Goal: Task Accomplishment & Management: Use online tool/utility

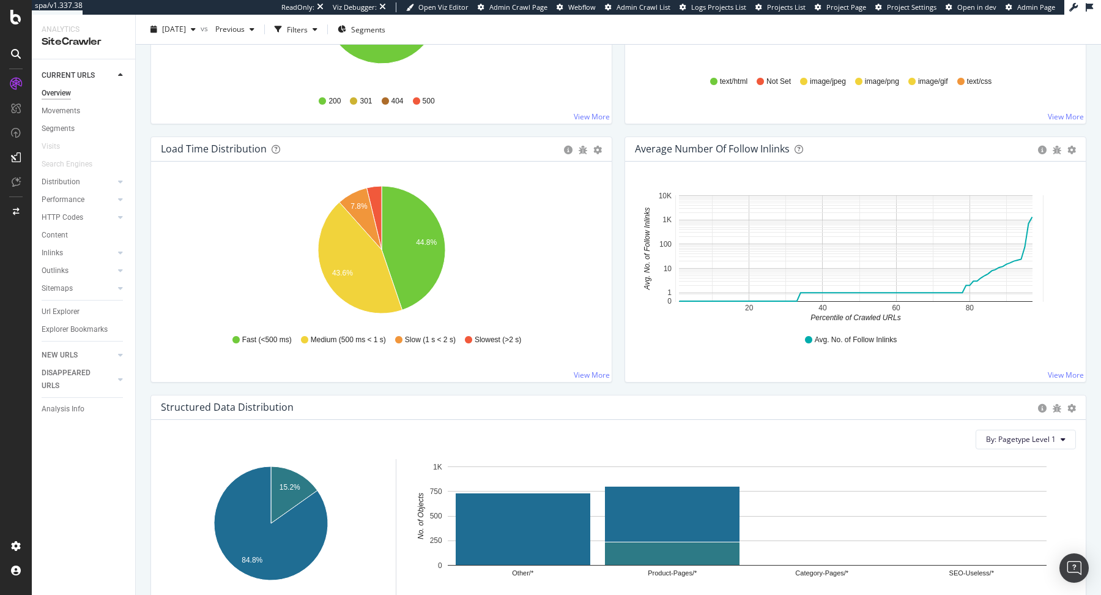
scroll to position [840, 0]
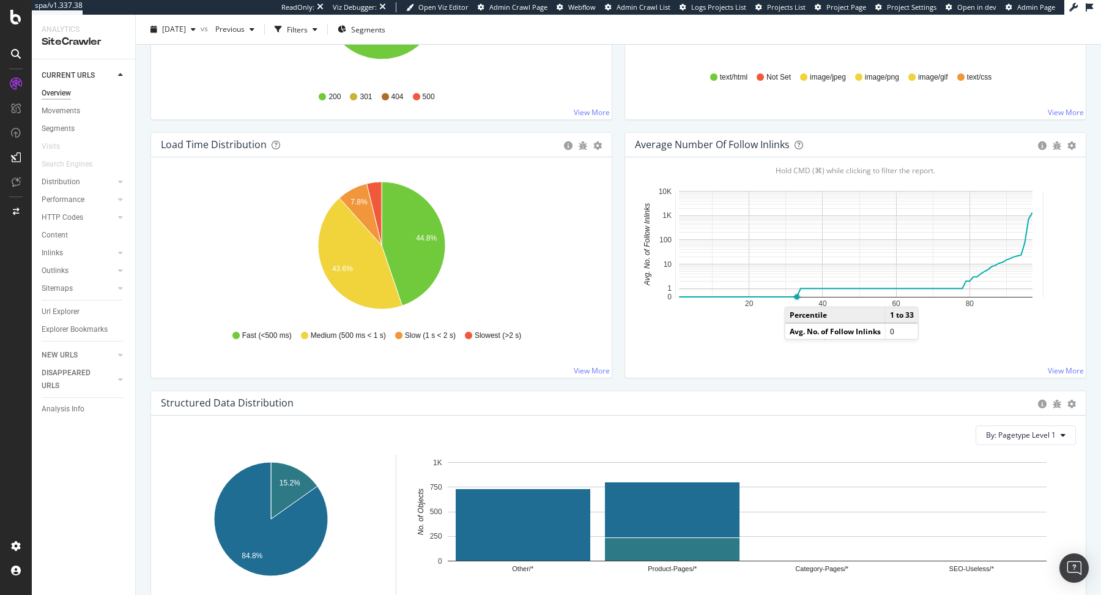
click at [797, 294] on circle "A chart." at bounding box center [797, 296] width 5 height 5
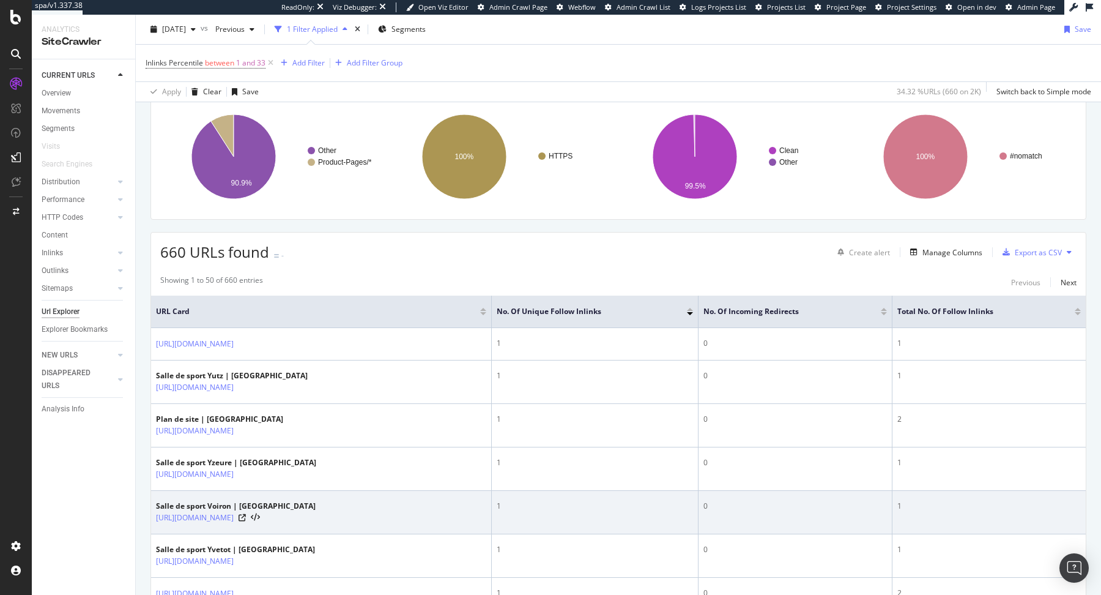
scroll to position [153, 0]
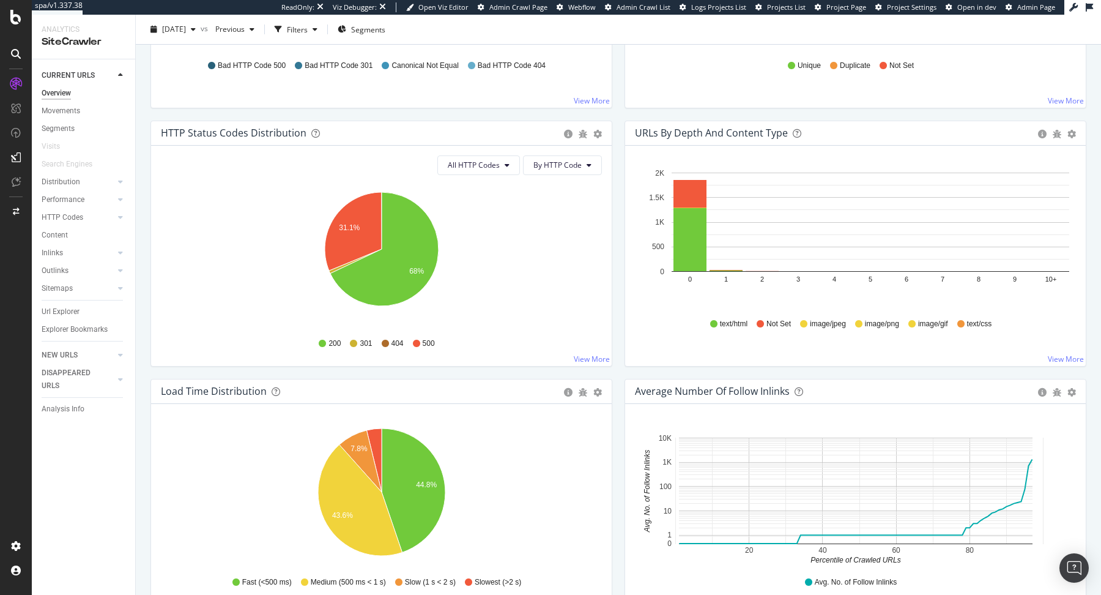
scroll to position [664, 0]
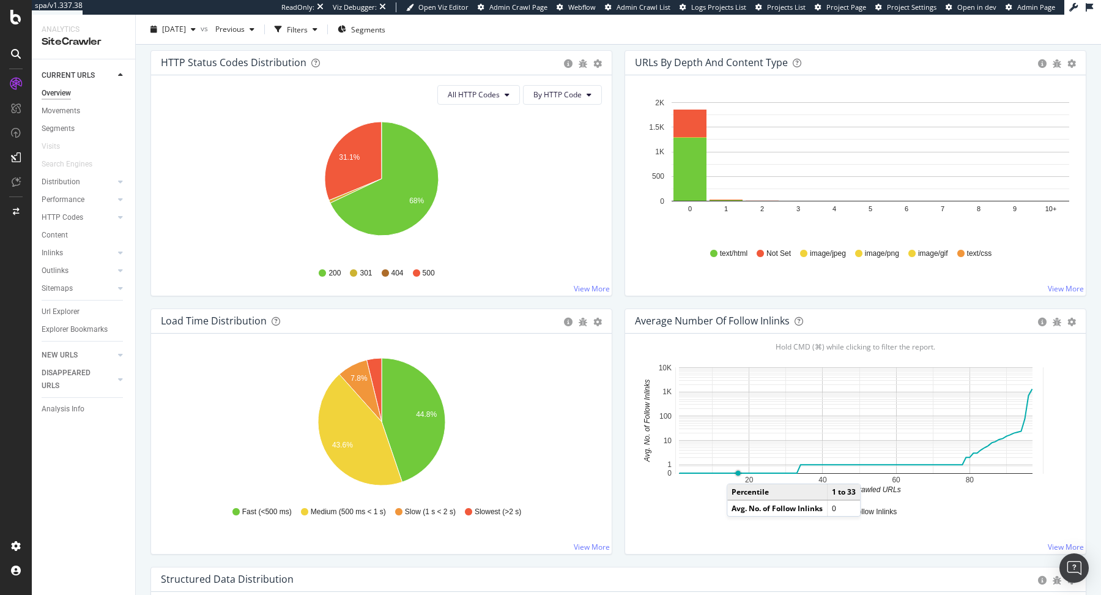
click at [739, 471] on circle "A chart." at bounding box center [738, 473] width 5 height 5
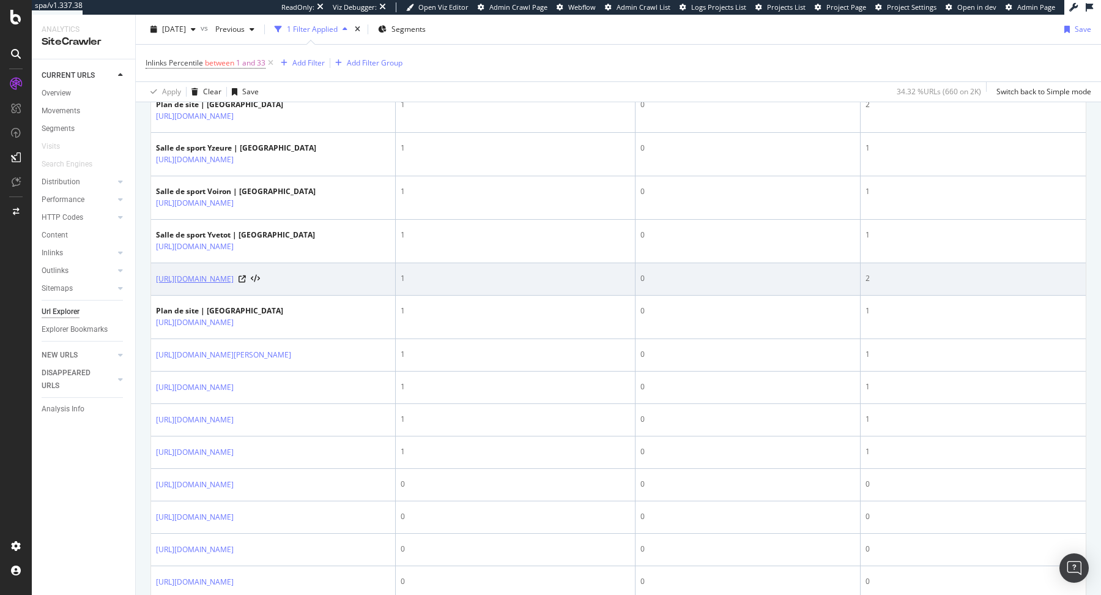
scroll to position [471, 0]
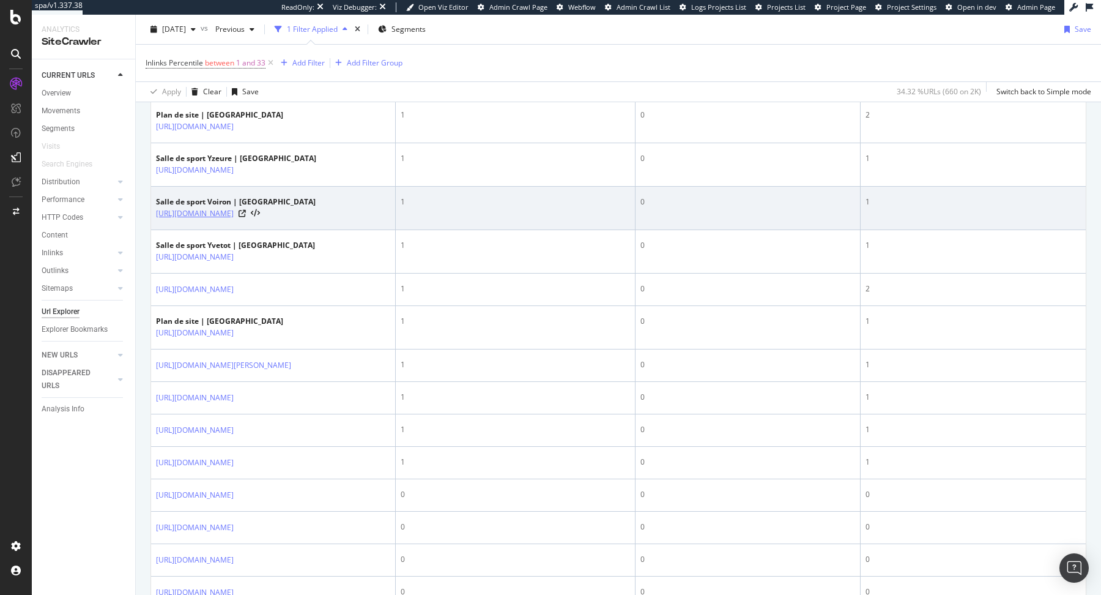
click at [234, 215] on link "[URL][DOMAIN_NAME]" at bounding box center [195, 213] width 78 height 12
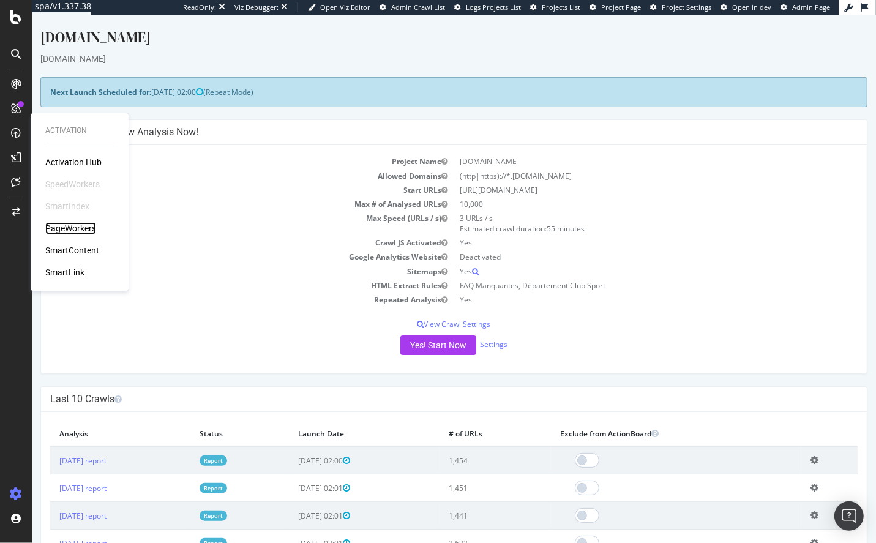
click at [83, 225] on div "PageWorkers" at bounding box center [70, 228] width 51 height 12
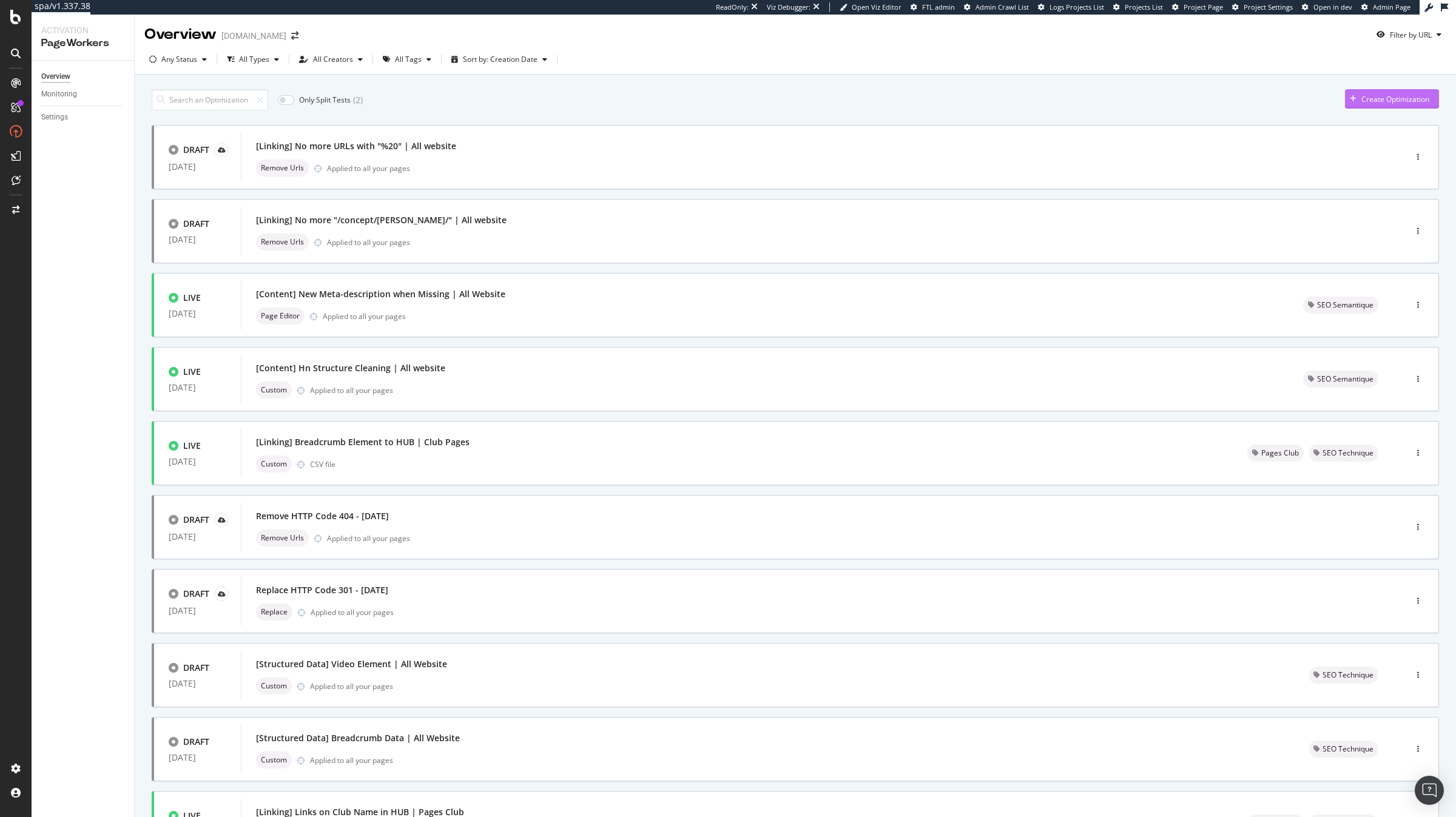
click at [1092, 98] on div "Create Optimization" at bounding box center [1395, 99] width 68 height 10
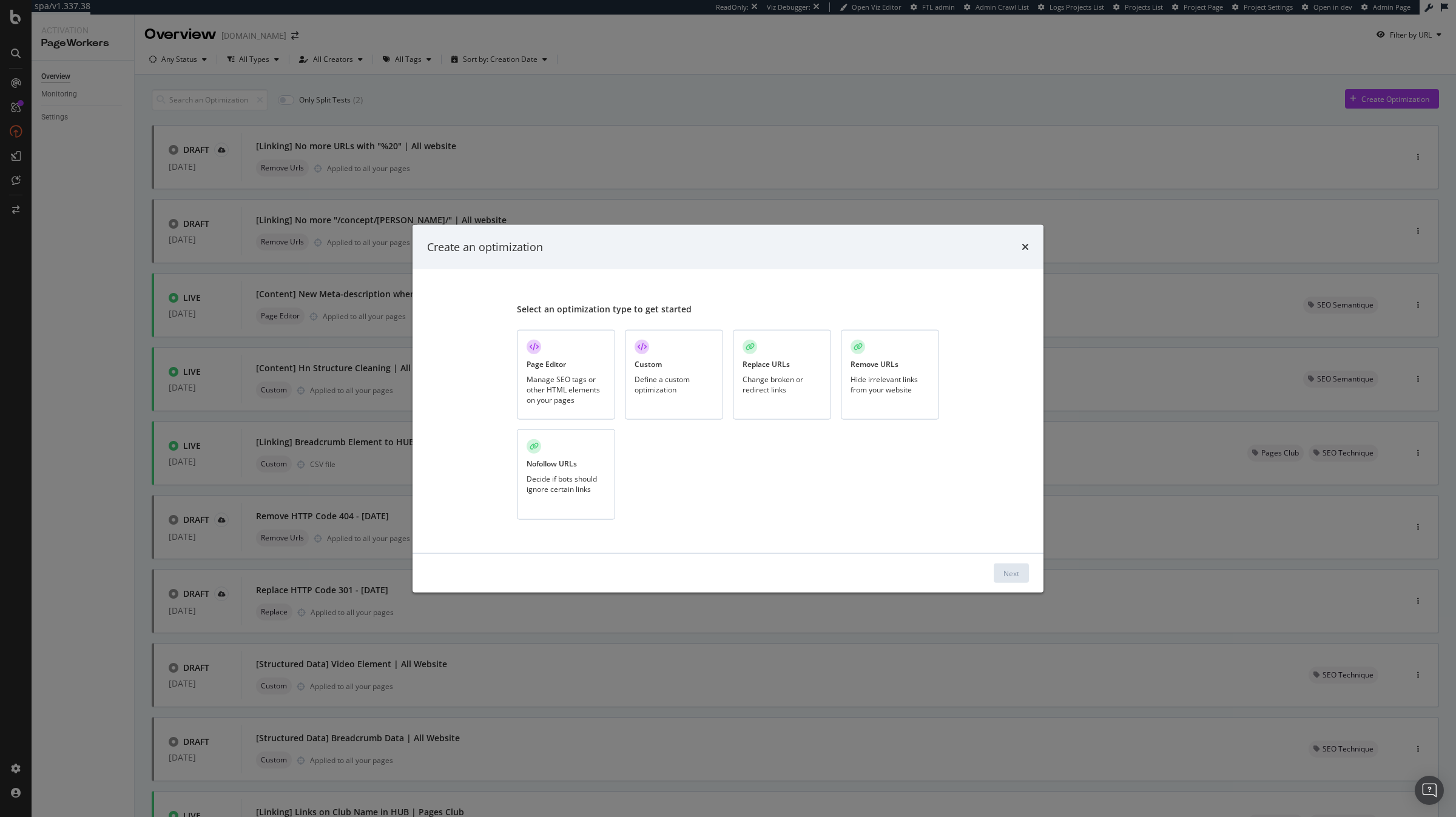
click at [690, 392] on div "Define a custom optimization" at bounding box center [674, 384] width 79 height 21
click at [1021, 572] on button "Next" at bounding box center [1011, 573] width 35 height 20
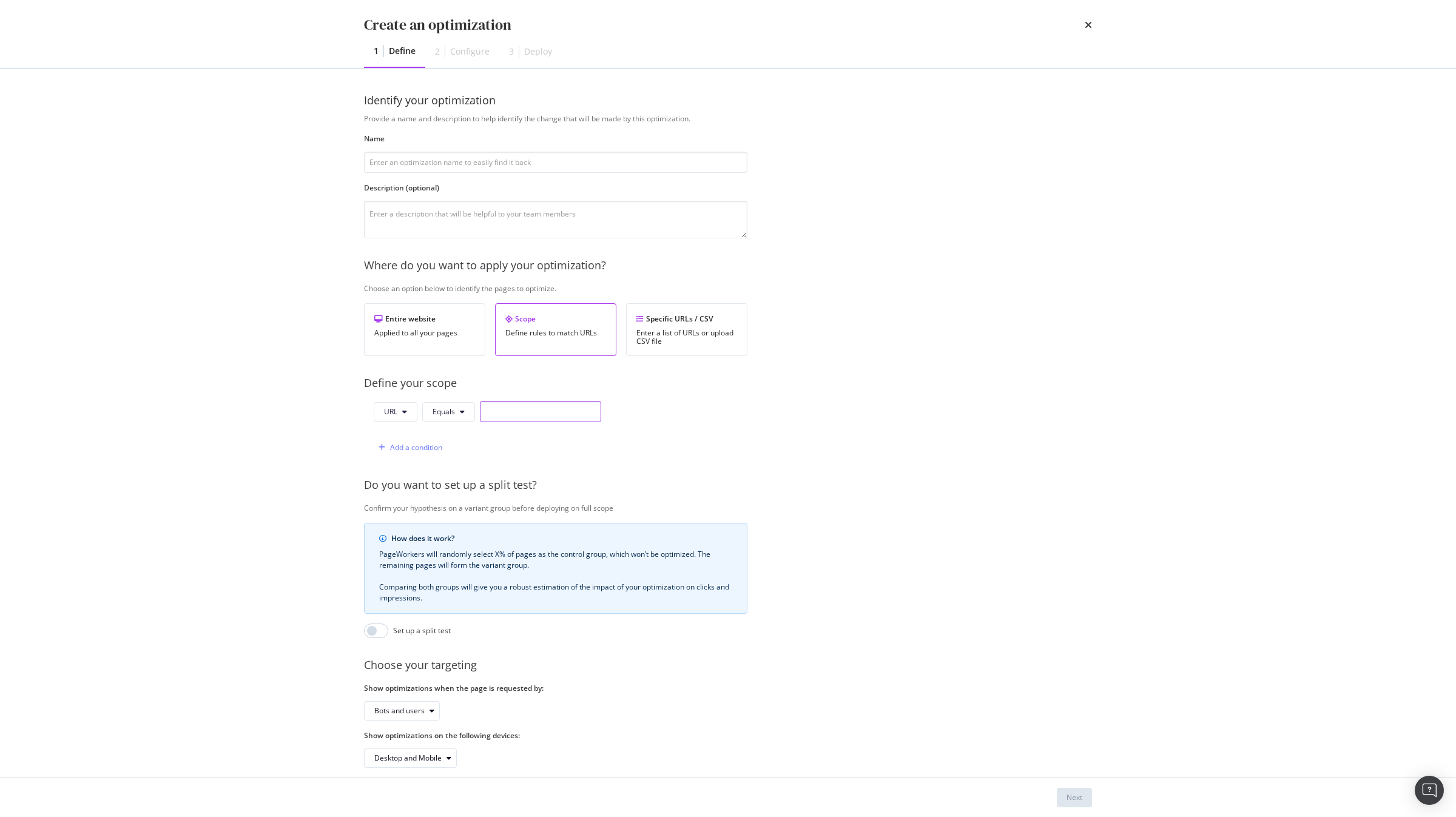
click at [523, 414] on input "modal" at bounding box center [541, 410] width 121 height 21
paste input "[URL][DOMAIN_NAME]"
click at [503, 415] on input "https://sitev2-prod.fitnesspark.fr/plan-de-site/" at bounding box center [541, 410] width 121 height 21
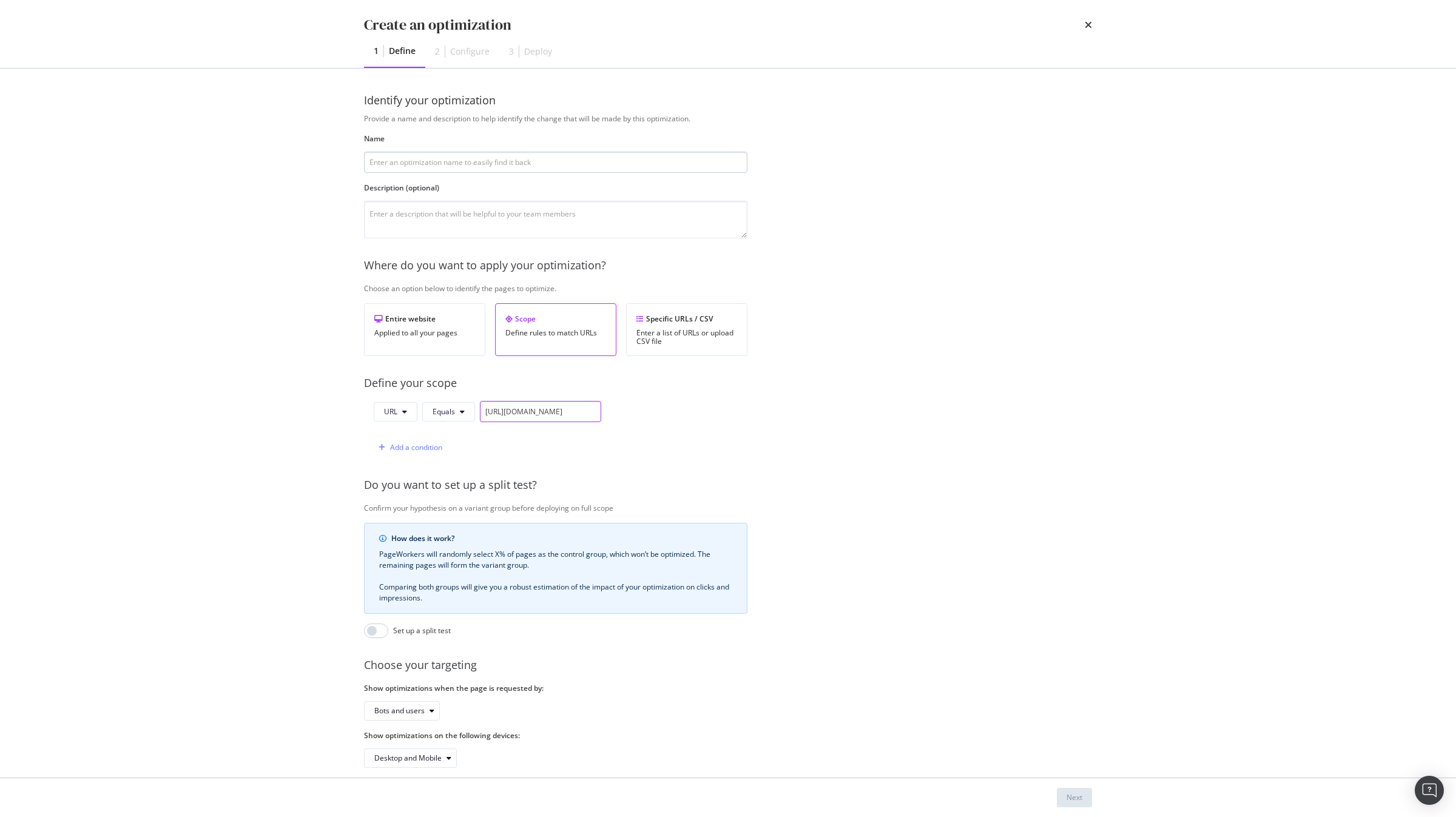
type input "https://www.fitnesspark.fr/plan-de-site/"
click at [483, 170] on input "modal" at bounding box center [555, 162] width 384 height 21
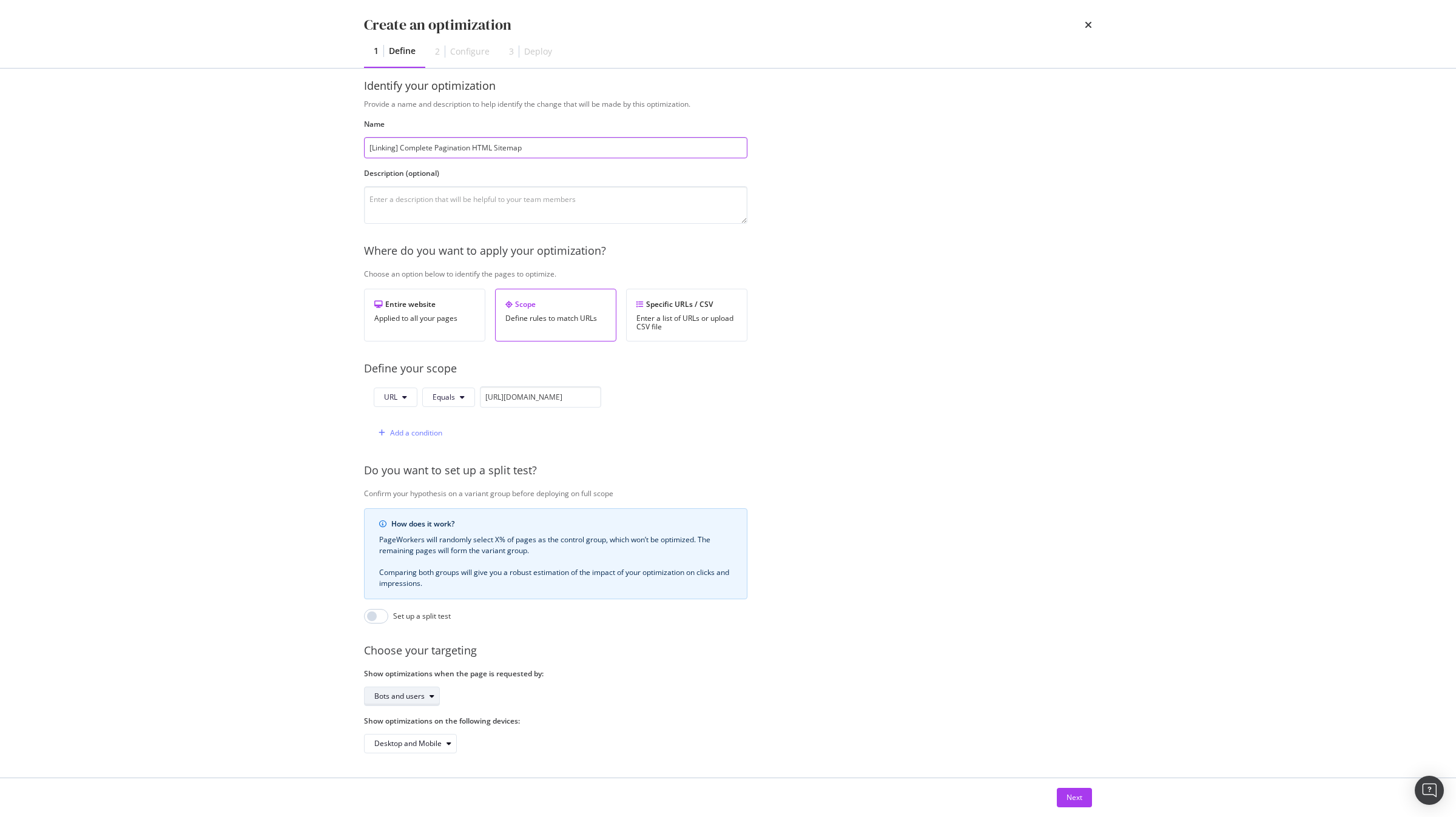
type input "[Linking] Complete Pagination HTML Sitemap"
click at [437, 589] on div "modal" at bounding box center [431, 696] width 15 height 7
click at [422, 589] on div "Bots and users Bots only" at bounding box center [406, 727] width 83 height 42
click at [415, 589] on div "Bots only" at bounding box center [406, 736] width 72 height 15
click at [1075, 589] on div "Next" at bounding box center [1075, 797] width 16 height 10
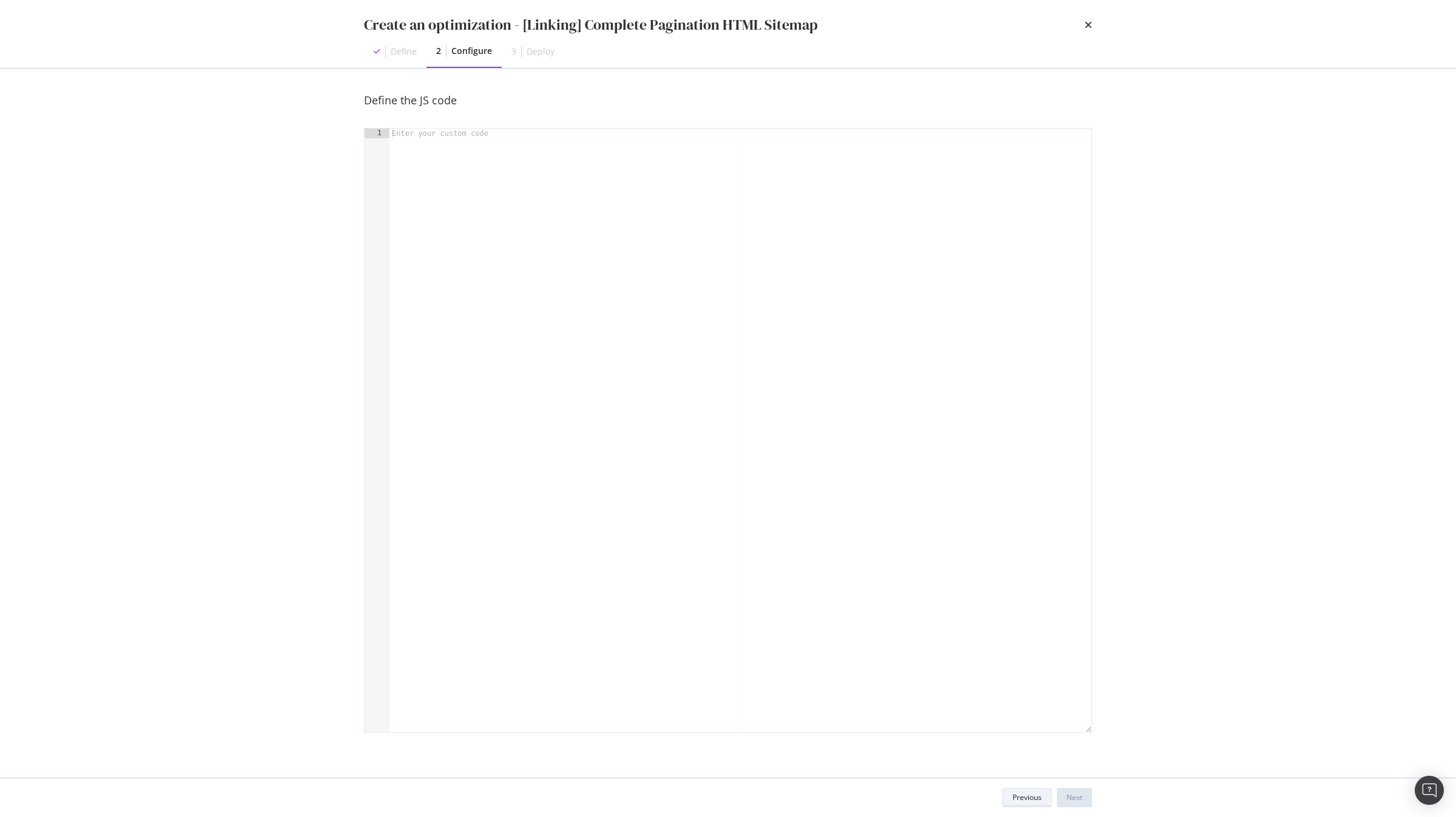
scroll to position [0, 0]
click at [539, 189] on div "modal" at bounding box center [741, 440] width 702 height 623
type textarea "const dom = runtime.getDOM();"
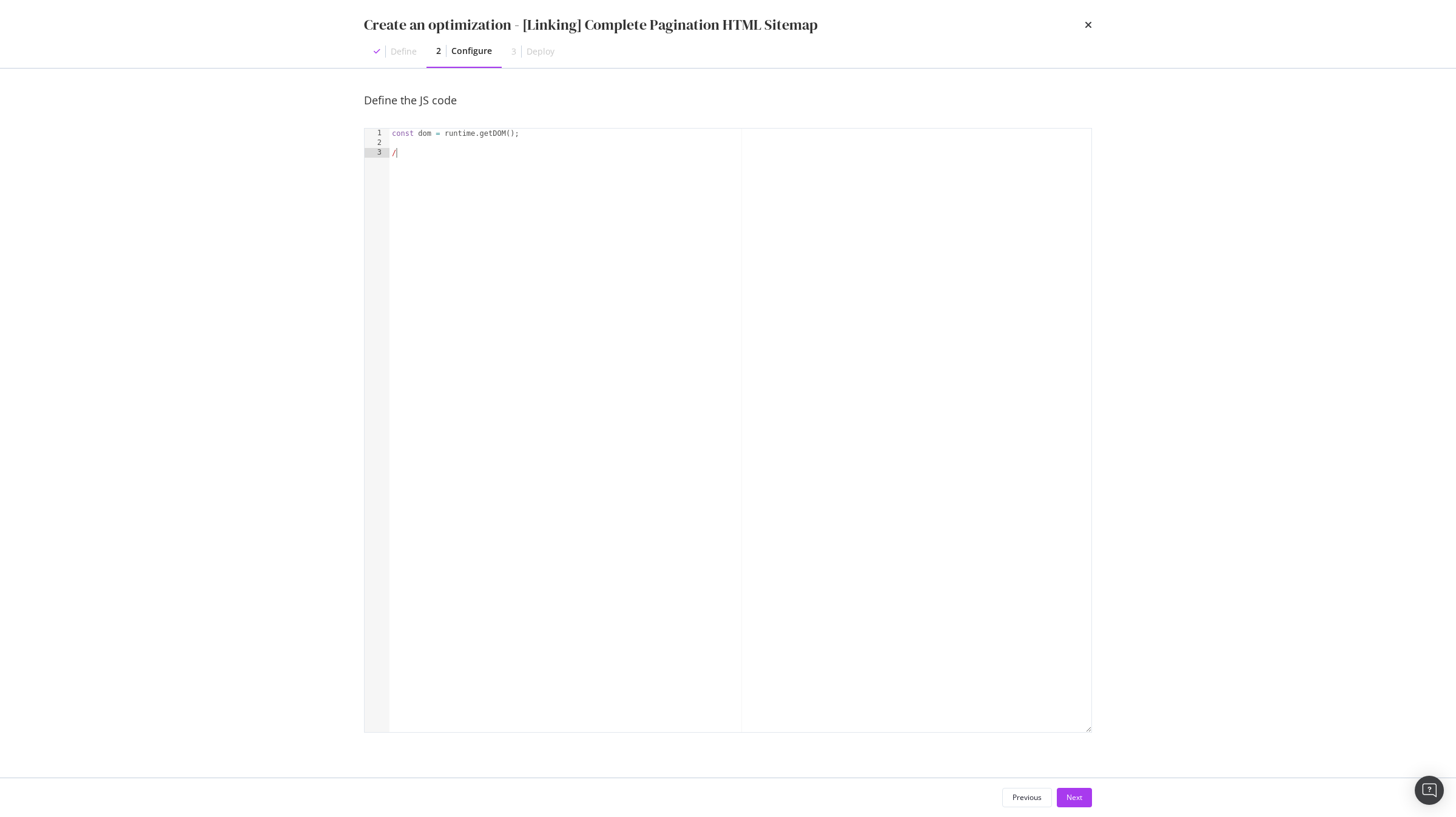
type textarea "//"
type textarea "const maxPageNumber = 30;"
type textarea "//"
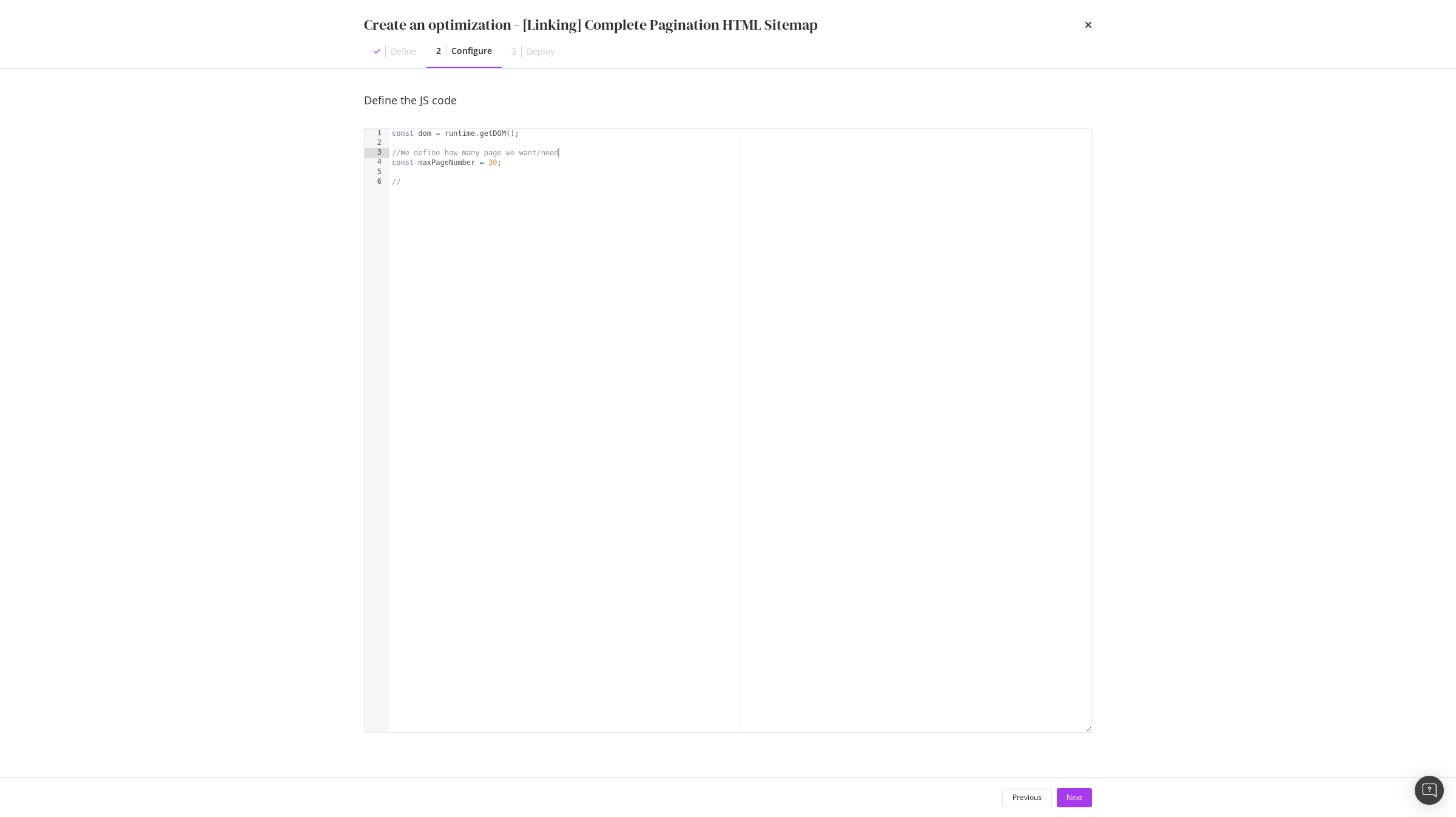
type textarea "const maxPageNumber = 30;"
type textarea "//"
type textarea "for (var i = 0; i < maxPageNumber; i++) {}"
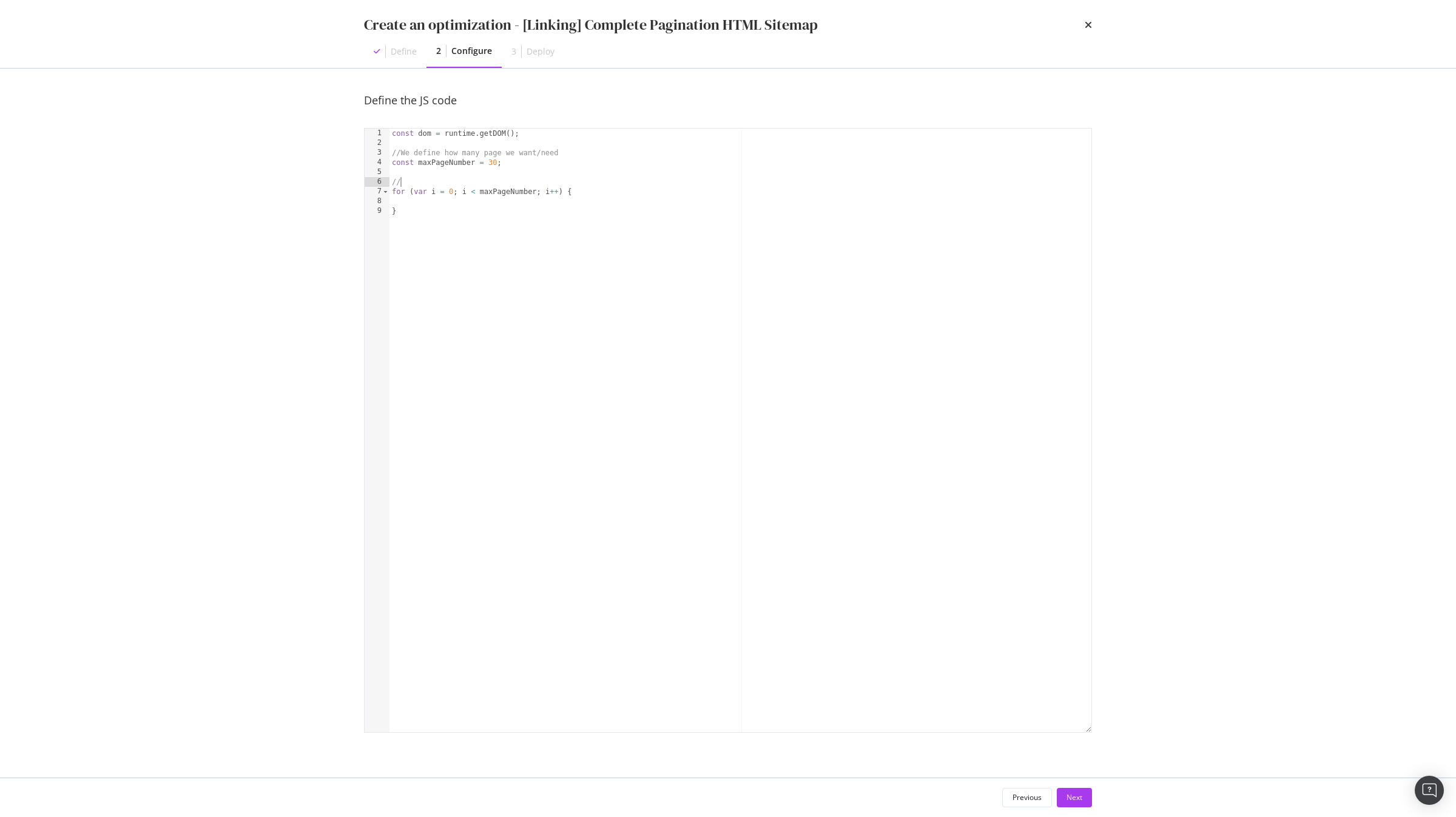
click at [440, 180] on div "const dom = runtime . getDOM ( ) ; //We define how many page we want/need const…" at bounding box center [741, 440] width 702 height 623
type textarea "//"
type textarea "for (var i = 0; i < maxPageNumber; i++) {"
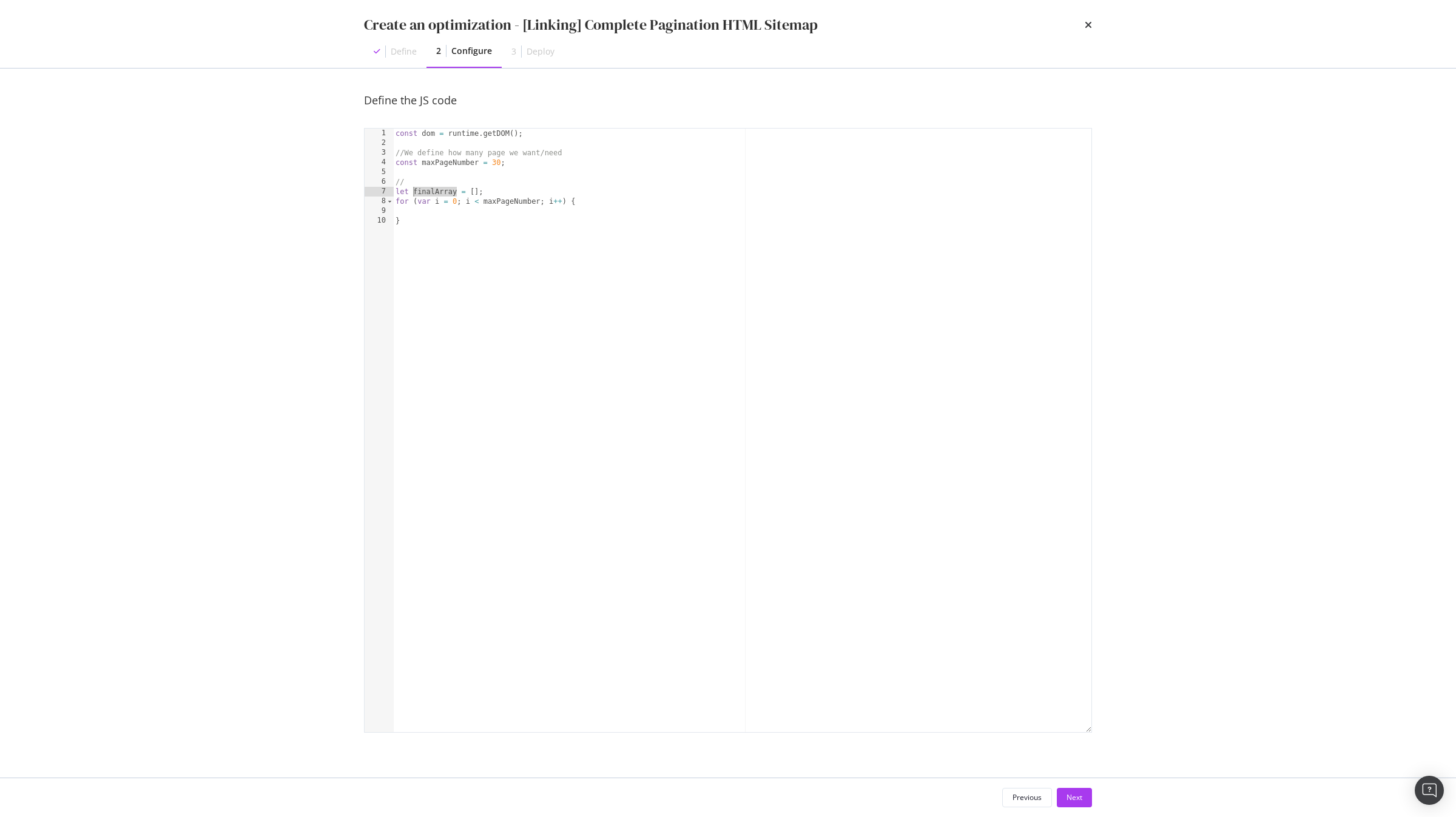
type textarea "for (var i = 0; i < maxPageNumber; i++) {"
paste textarea "finalArray"
click at [518, 224] on div "const dom = runtime . getDOM ( ) ; //We define how many page we want/need const…" at bounding box center [742, 440] width 698 height 623
type textarea "}"
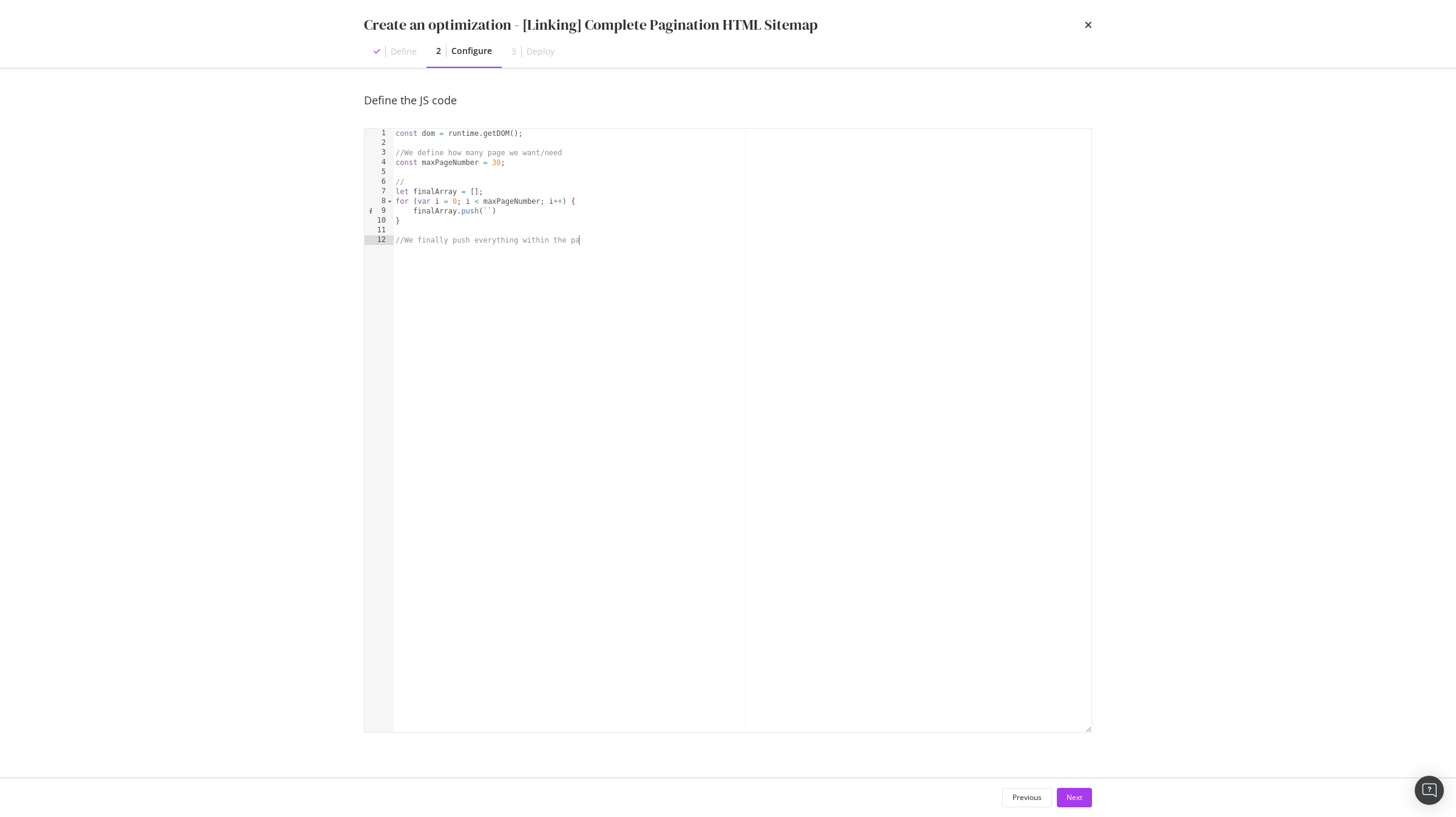
type textarea "//We finally push everything within the page"
paste textarea "#block-zest-views-block-sitemap > div > div > div > nav > ul')"
click at [704, 251] on div "const dom = runtime . getDOM ( ) ; //We define how many page we want/need const…" at bounding box center [742, 440] width 698 height 623
click at [692, 251] on div "const dom = runtime . getDOM ( ) ; //We define how many page we want/need const…" at bounding box center [742, 440] width 698 height 623
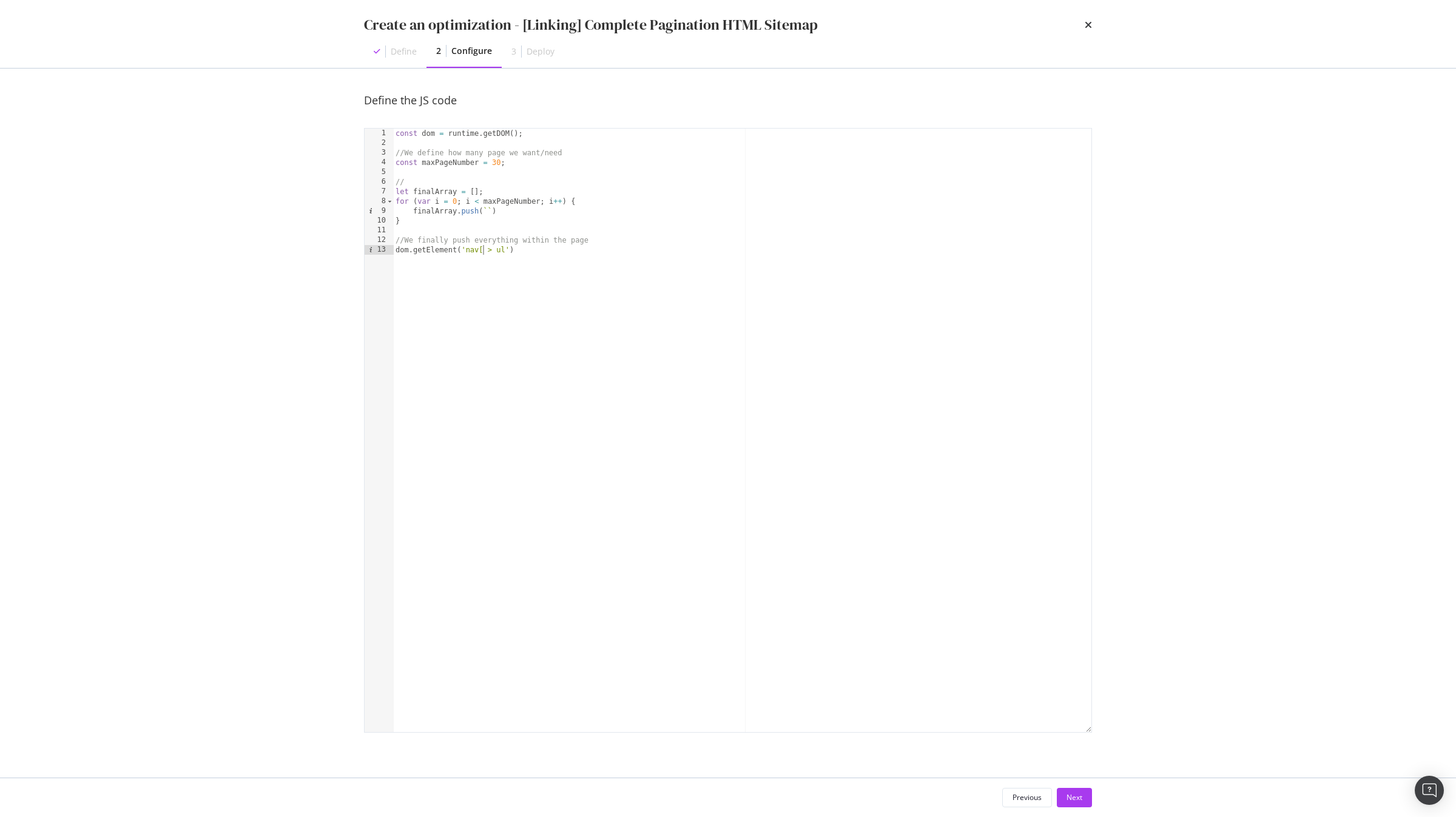
scroll to position [0, 7]
paste textarea "role="navigation""
click at [584, 252] on div "const dom = runtime . getDOM ( ) ; //We define how many page we want/need const…" at bounding box center [742, 440] width 698 height 623
click at [665, 253] on div "const dom = runtime . getDOM ( ) ; //We define how many page we want/need const…" at bounding box center [742, 440] width 698 height 623
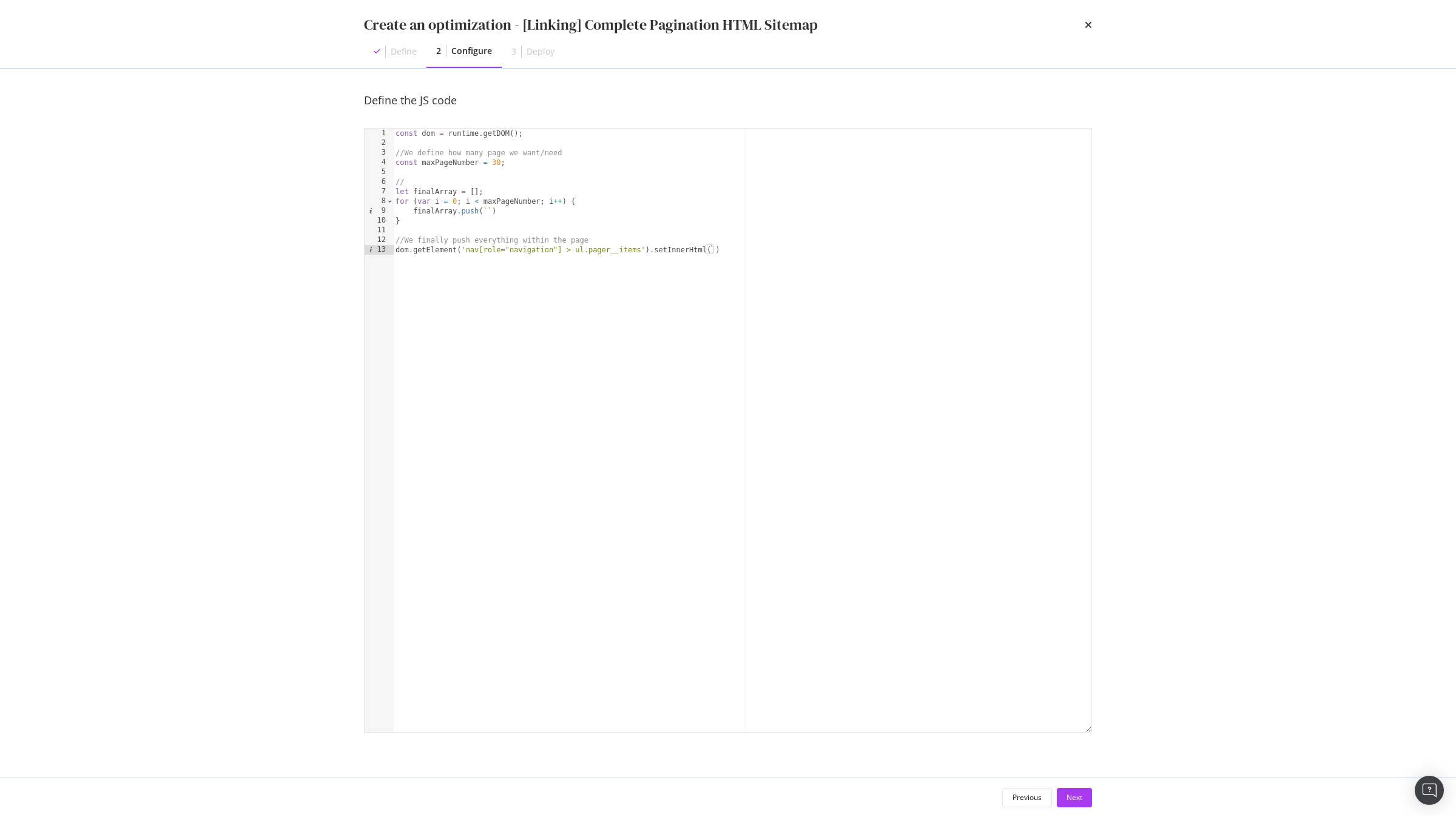
scroll to position [0, 0]
click at [435, 208] on div "const dom = runtime . getDOM ( ) ; //We define how many page we want/need const…" at bounding box center [742, 440] width 698 height 623
click at [717, 254] on div "const dom = runtime . getDOM ( ) ; //We define how many page we want/need const…" at bounding box center [742, 440] width 698 height 623
paste textarea "finalArray"
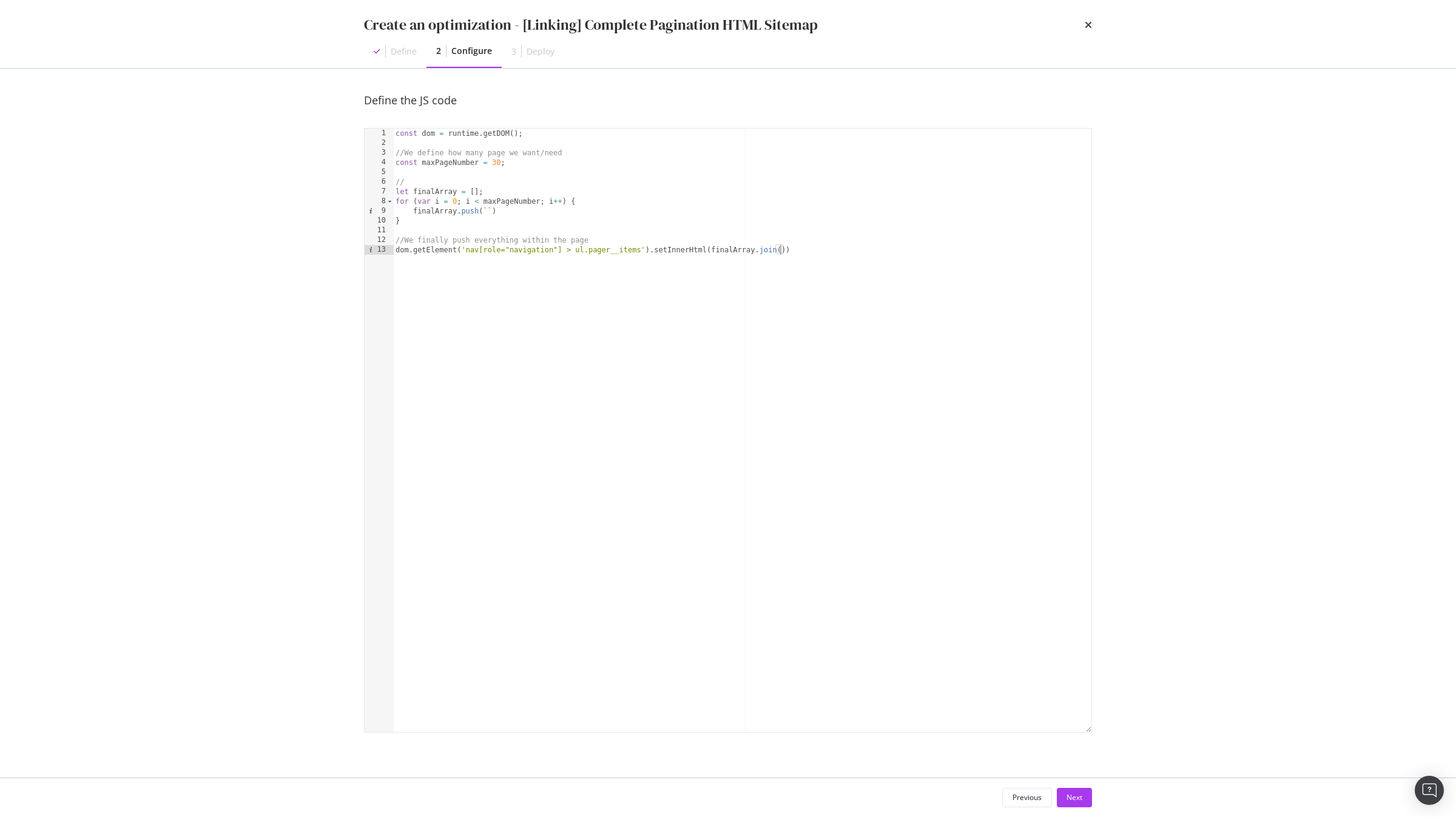
scroll to position [0, 32]
click at [730, 240] on div "const dom = runtime . getDOM ( ) ; //We define how many page we want/need const…" at bounding box center [742, 440] width 698 height 623
type textarea "//We finally push everything within the page"
click at [684, 229] on div "const dom = runtime . getDOM ( ) ; //We define how many page we want/need const…" at bounding box center [742, 440] width 698 height 623
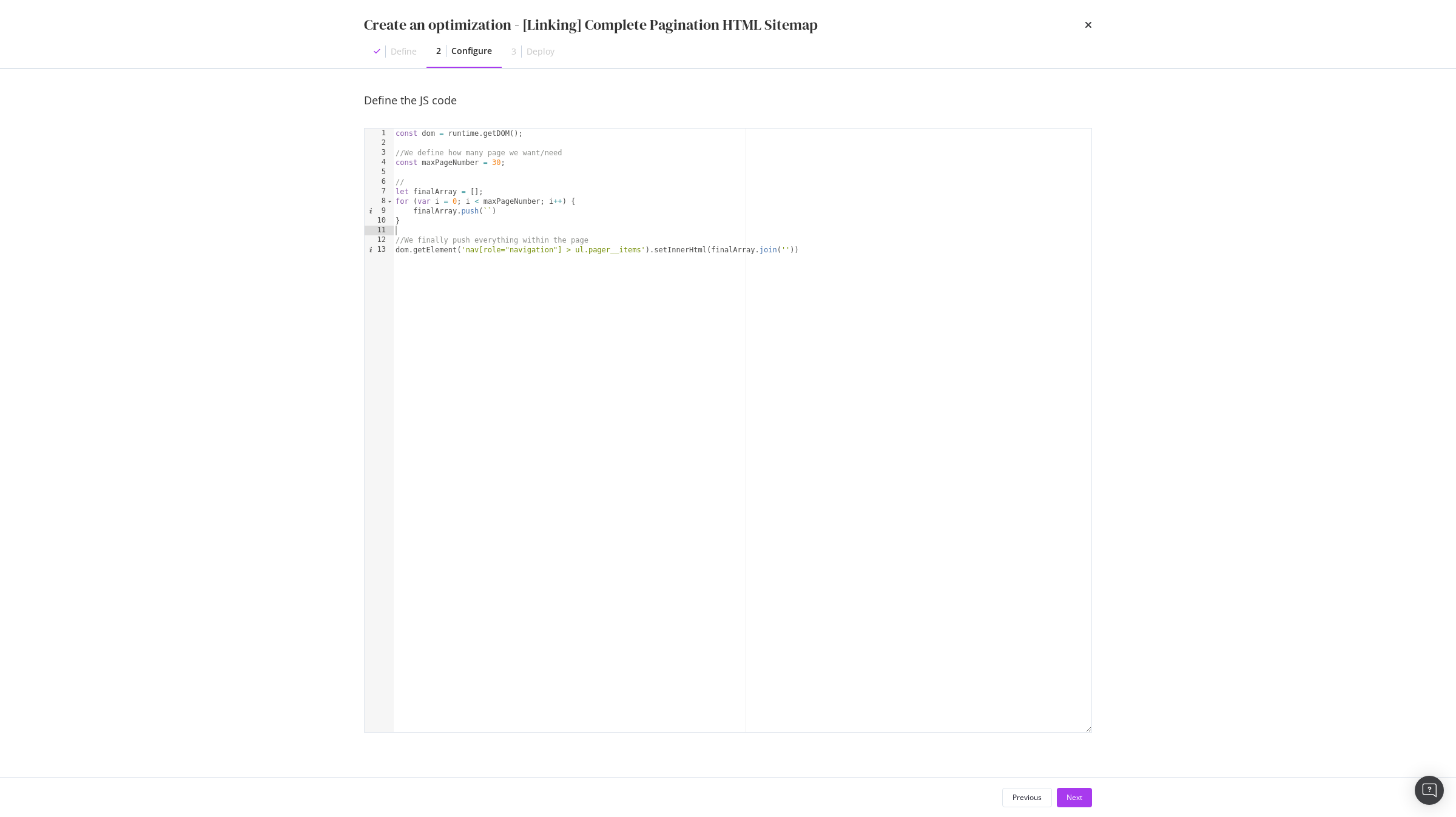
scroll to position [0, 0]
click at [516, 180] on div "const dom = runtime . getDOM ( ) ; //We define how many page we want/need const…" at bounding box center [742, 440] width 698 height 623
click at [510, 215] on div "const dom = runtime . getDOM ( ) ; //We define how many page we want/need const…" at bounding box center [742, 440] width 698 height 623
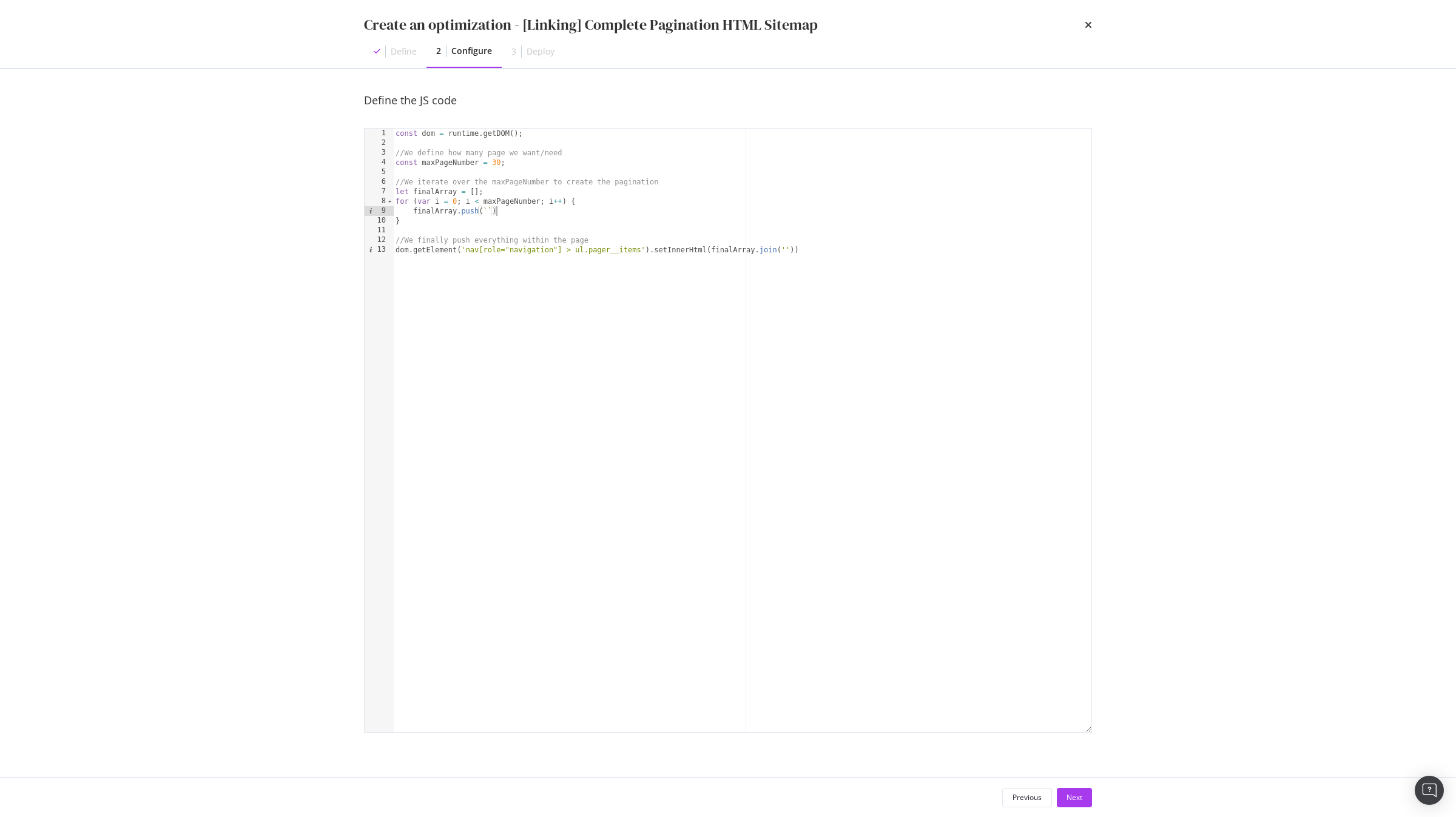
click at [518, 214] on div "const dom = runtime . getDOM ( ) ; //We define how many page we want/need const…" at bounding box center [742, 440] width 698 height 623
paste textarea "class="pager__item pager__item--control pager__item--previous ""
click at [786, 213] on div "const dom = runtime . getDOM ( ) ; //We define how many page we want/need const…" at bounding box center [742, 440] width 698 height 623
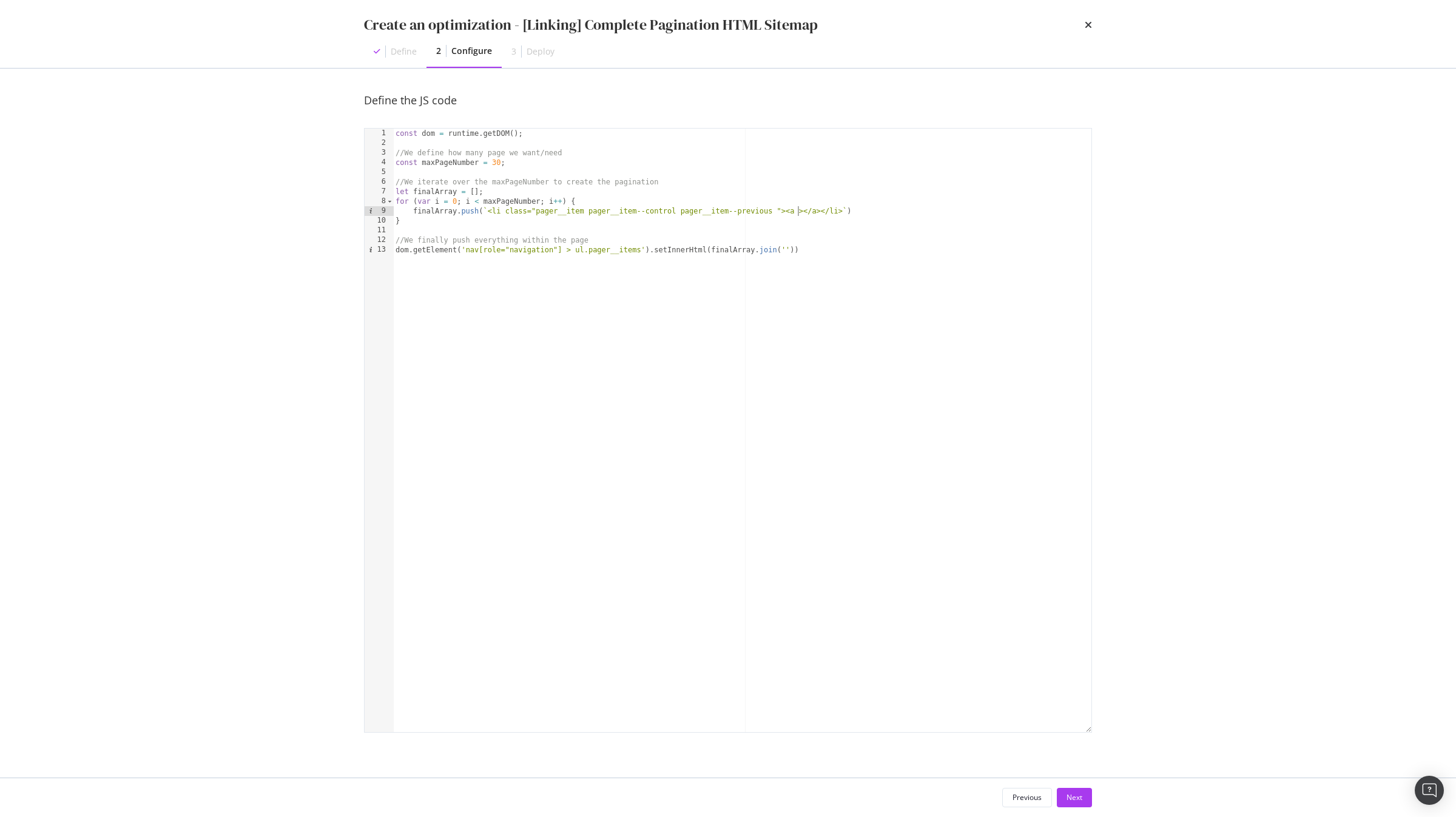
paste textarea "class="pager__link""
paste textarea "i+1"
click at [975, 213] on div "const dom = runtime . getDOM ( ) ; //We define how many page we want/need const…" at bounding box center [742, 440] width 698 height 623
paste textarea "${i+1}"
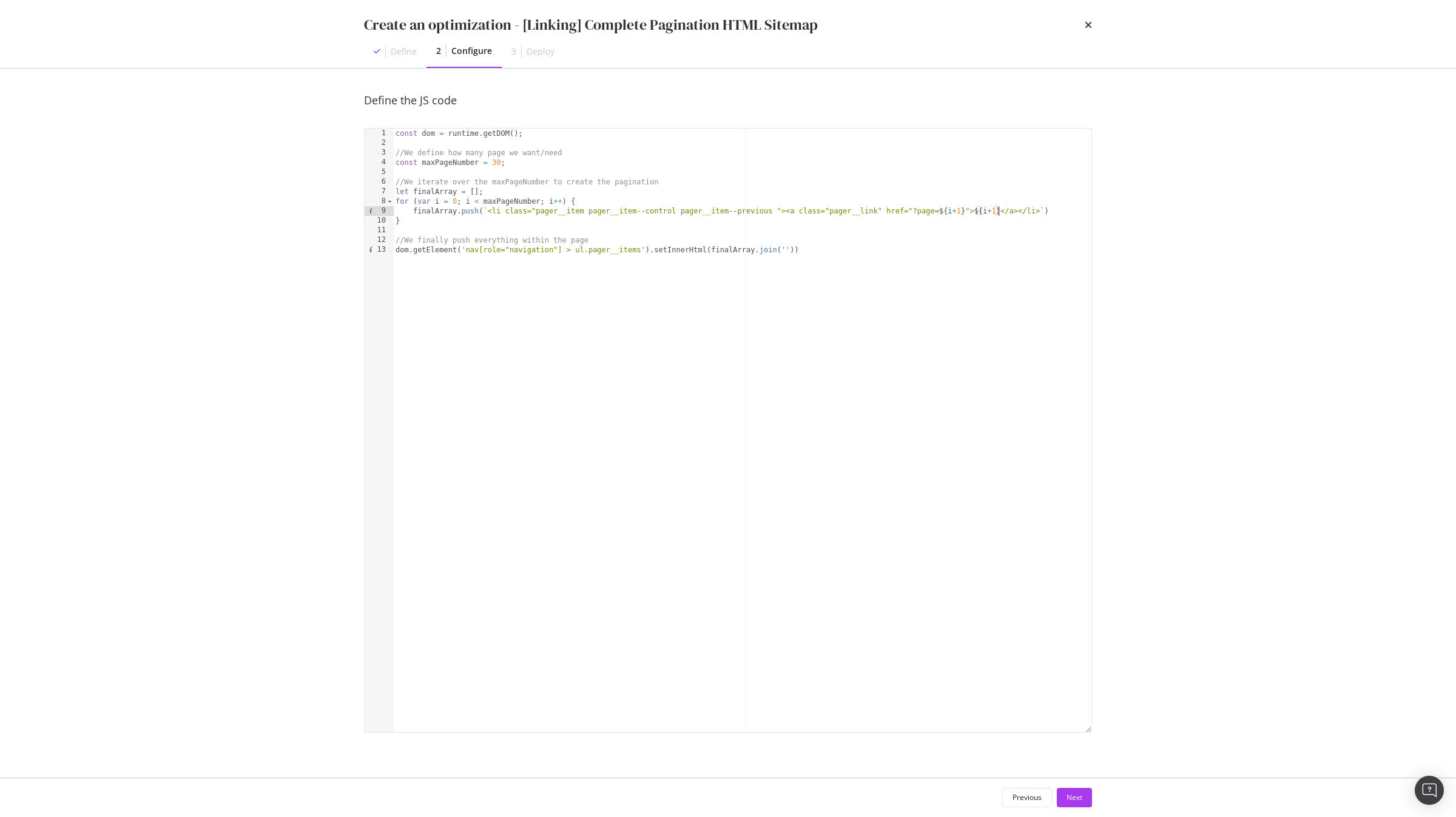
click at [458, 202] on div "const dom = runtime . getDOM ( ) ; //We define how many page we want/need const…" at bounding box center [742, 440] width 698 height 623
click at [508, 199] on div "const dom = runtime . getDOM ( ) ; //We define how many page we want/need const…" at bounding box center [742, 440] width 698 height 623
click at [498, 193] on div "const dom = runtime . getDOM ( ) ; //We define how many page we want/need const…" at bounding box center [742, 440] width 698 height 623
click at [487, 211] on div "const dom = runtime . getDOM ( ) ; //We define how many page we want/need const…" at bounding box center [742, 440] width 698 height 623
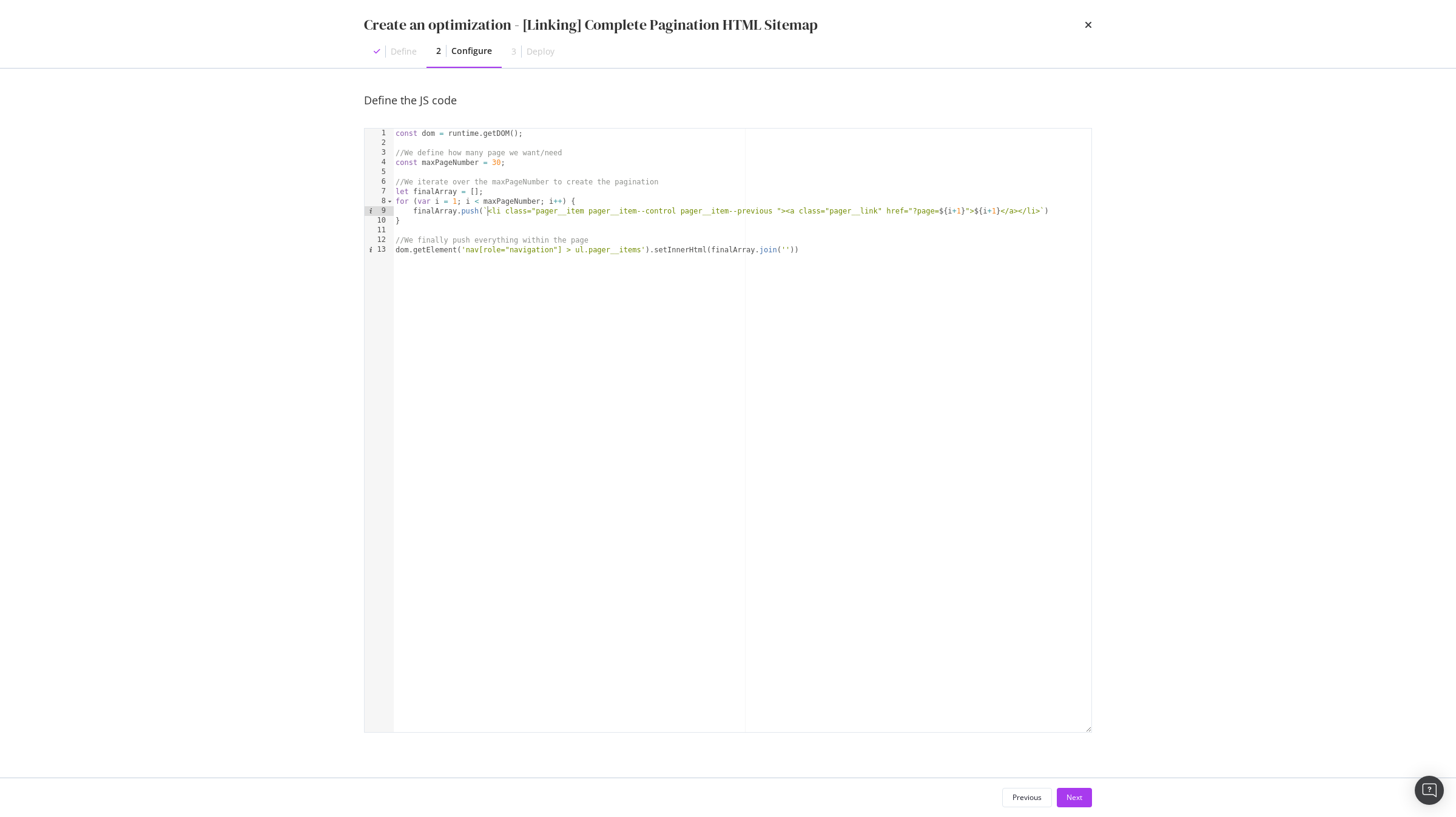
click at [1036, 212] on div "const dom = runtime . getDOM ( ) ; //We define how many page we want/need const…" at bounding box center [742, 440] width 698 height 623
click at [497, 193] on div "const dom = runtime . getDOM ( ) ; //We define how many page we want/need const…" at bounding box center [742, 440] width 698 height 623
paste textarea "<li class="pager__item pager__item--control pager__item--previous "><a class="p…"
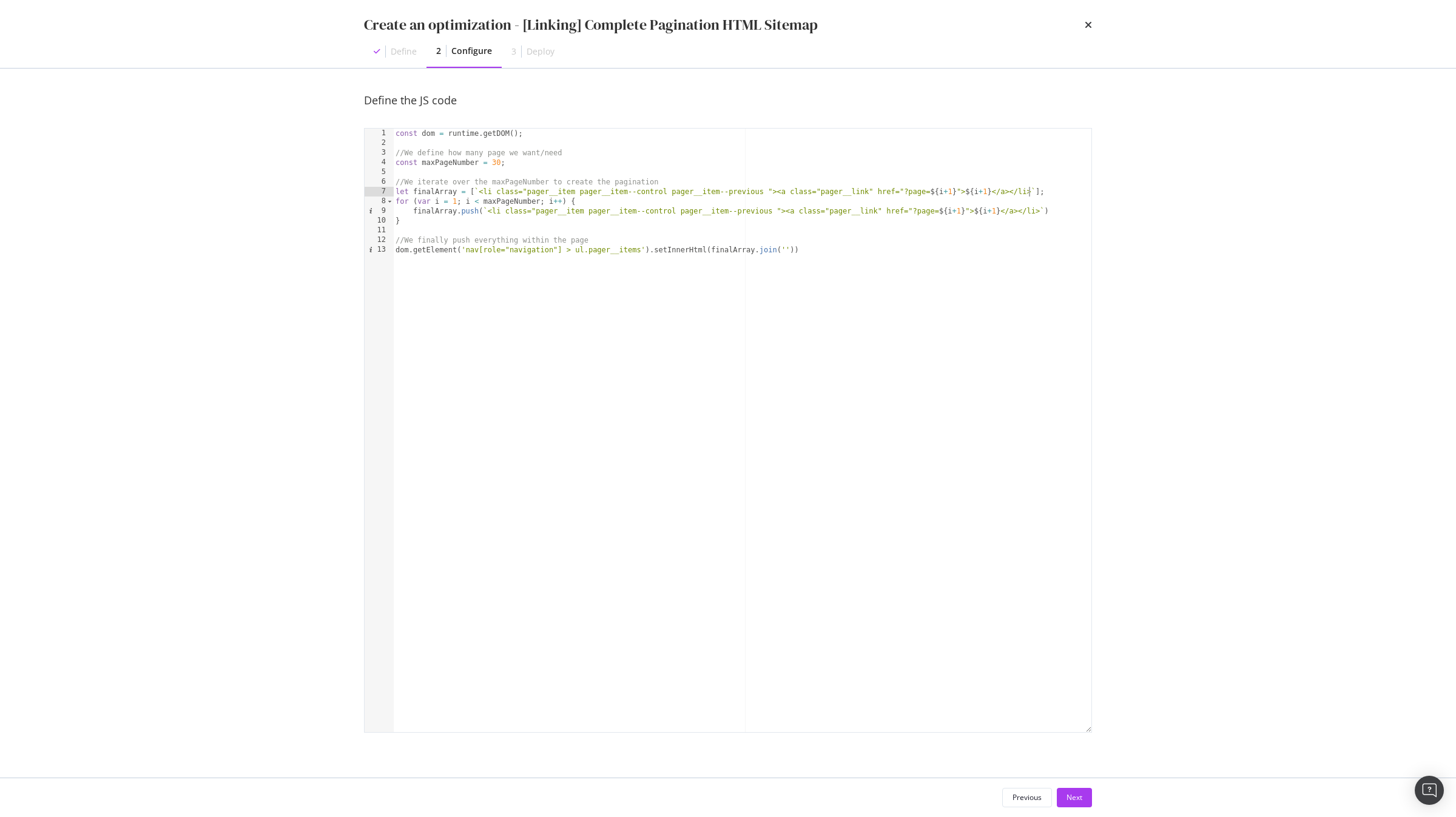
click at [878, 191] on div "const dom = runtime . getDOM ( ) ; //We define how many page we want/need const…" at bounding box center [742, 440] width 698 height 623
click at [959, 191] on div "const dom = runtime . getDOM ( ) ; //We define how many page we want/need const…" at bounding box center [742, 440] width 698 height 623
click at [497, 193] on div "const dom = runtime . getDOM ( ) ; //We define how many page we want/need const…" at bounding box center [742, 440] width 698 height 623
click at [772, 193] on div "const dom = runtime . getDOM ( ) ; //We define how many page we want/need const…" at bounding box center [742, 440] width 698 height 623
paste textarea "active pager__item--number"
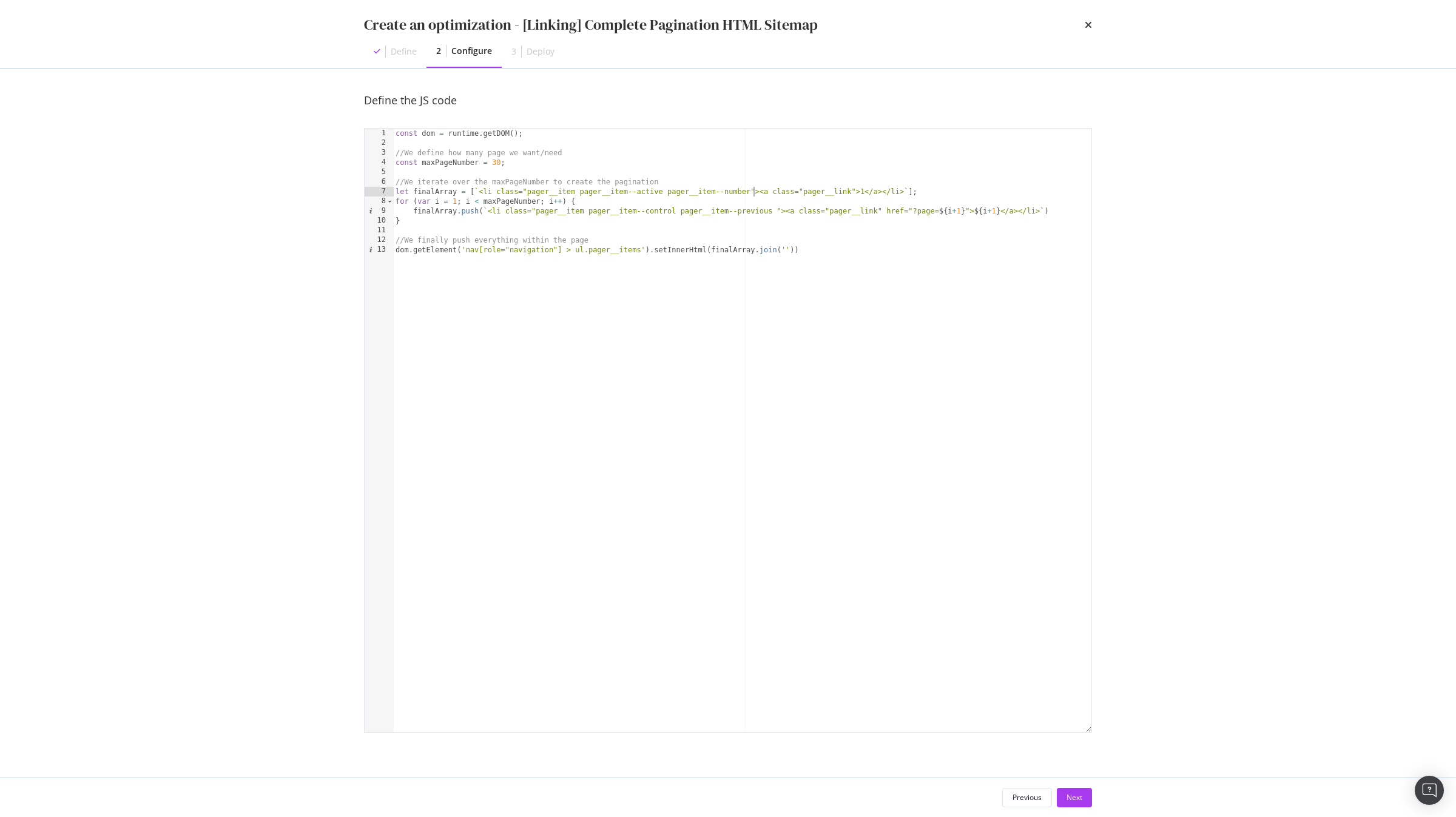
click at [757, 192] on div "const dom = runtime . getDOM ( ) ; //We define how many page we want/need const…" at bounding box center [742, 440] width 698 height 623
click at [859, 192] on div "const dom = runtime . getDOM ( ) ; //We define how many page we want/need const…" at bounding box center [742, 440] width 698 height 623
click at [814, 239] on div "const dom = runtime . getDOM ( ) ; //We define how many page we want/need const…" at bounding box center [742, 440] width 698 height 623
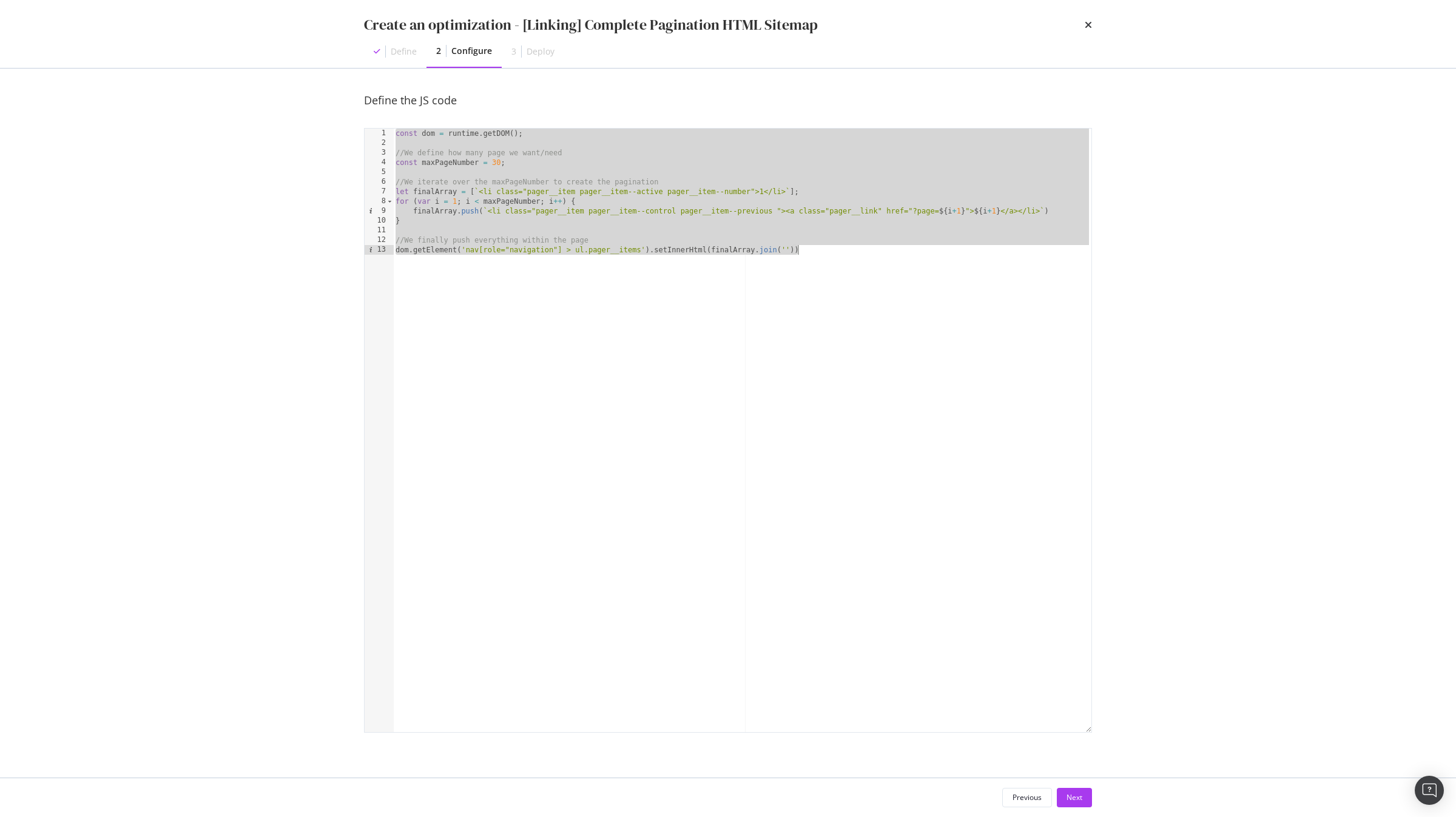
click at [620, 207] on div "const dom = runtime . getDOM ( ) ; //We define how many page we want/need const…" at bounding box center [742, 440] width 698 height 623
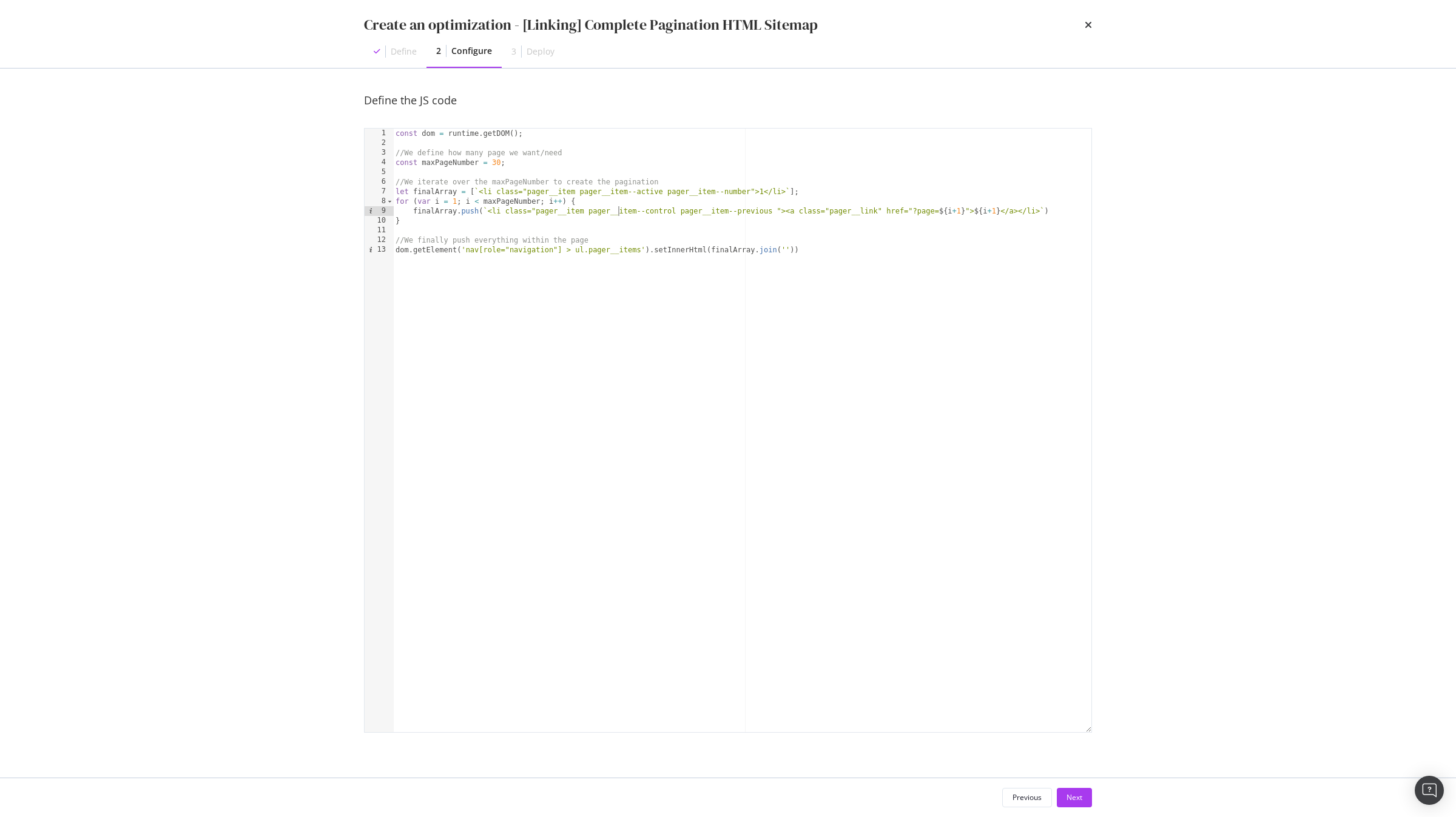
click at [499, 201] on div "const dom = runtime . getDOM ( ) ; //We define how many page we want/need const…" at bounding box center [742, 440] width 698 height 623
click at [429, 210] on div "const dom = runtime . getDOM ( ) ; //We define how many page we want/need const…" at bounding box center [742, 440] width 698 height 623
click at [498, 205] on div "const dom = runtime . getDOM ( ) ; //We define how many page we want/need const…" at bounding box center [742, 440] width 698 height 623
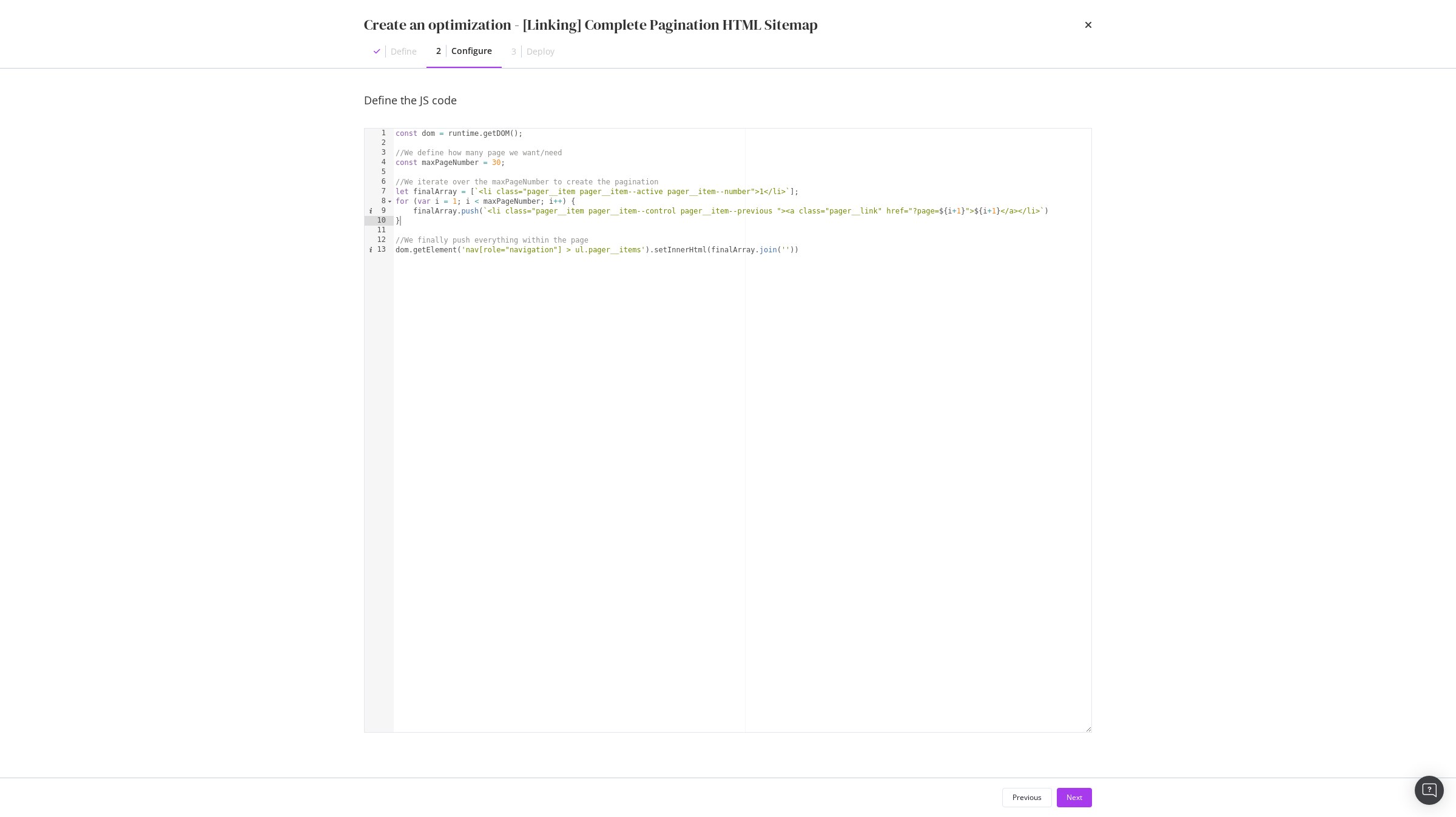
click at [449, 221] on div "const dom = runtime . getDOM ( ) ; //We define how many page we want/need const…" at bounding box center [742, 440] width 698 height 623
type textarea "}"
click at [431, 188] on div "const dom = runtime . getDOM ( ) ; //We define how many page we want/need const…" at bounding box center [742, 440] width 698 height 623
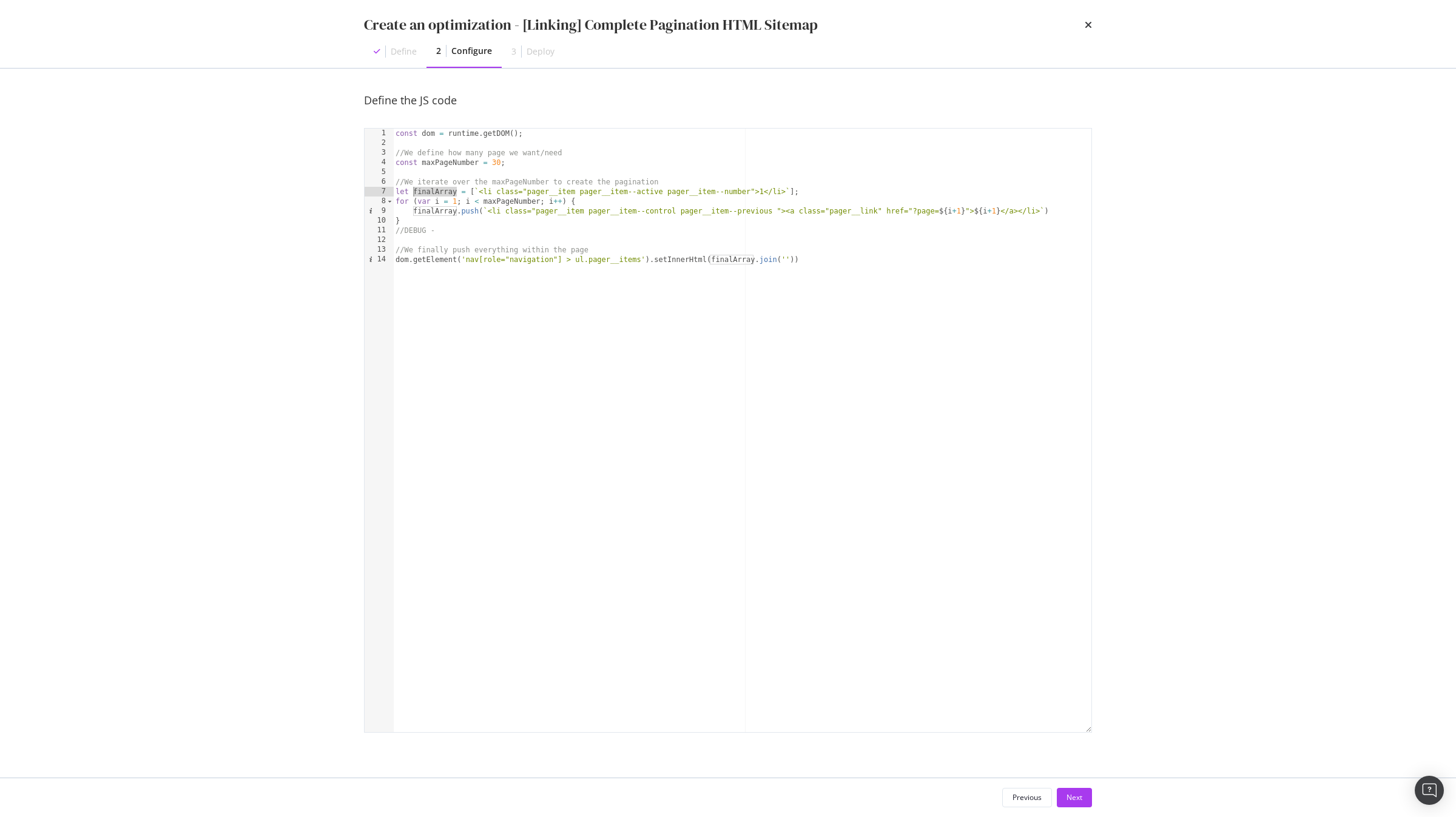
click at [459, 227] on div "const dom = runtime . getDOM ( ) ; //We define how many page we want/need const…" at bounding box center [742, 440] width 698 height 623
paste textarea "finalArray)"
click at [514, 242] on div "const dom = runtime . getDOM ( ) ; //We define how many page we want/need const…" at bounding box center [742, 440] width 698 height 623
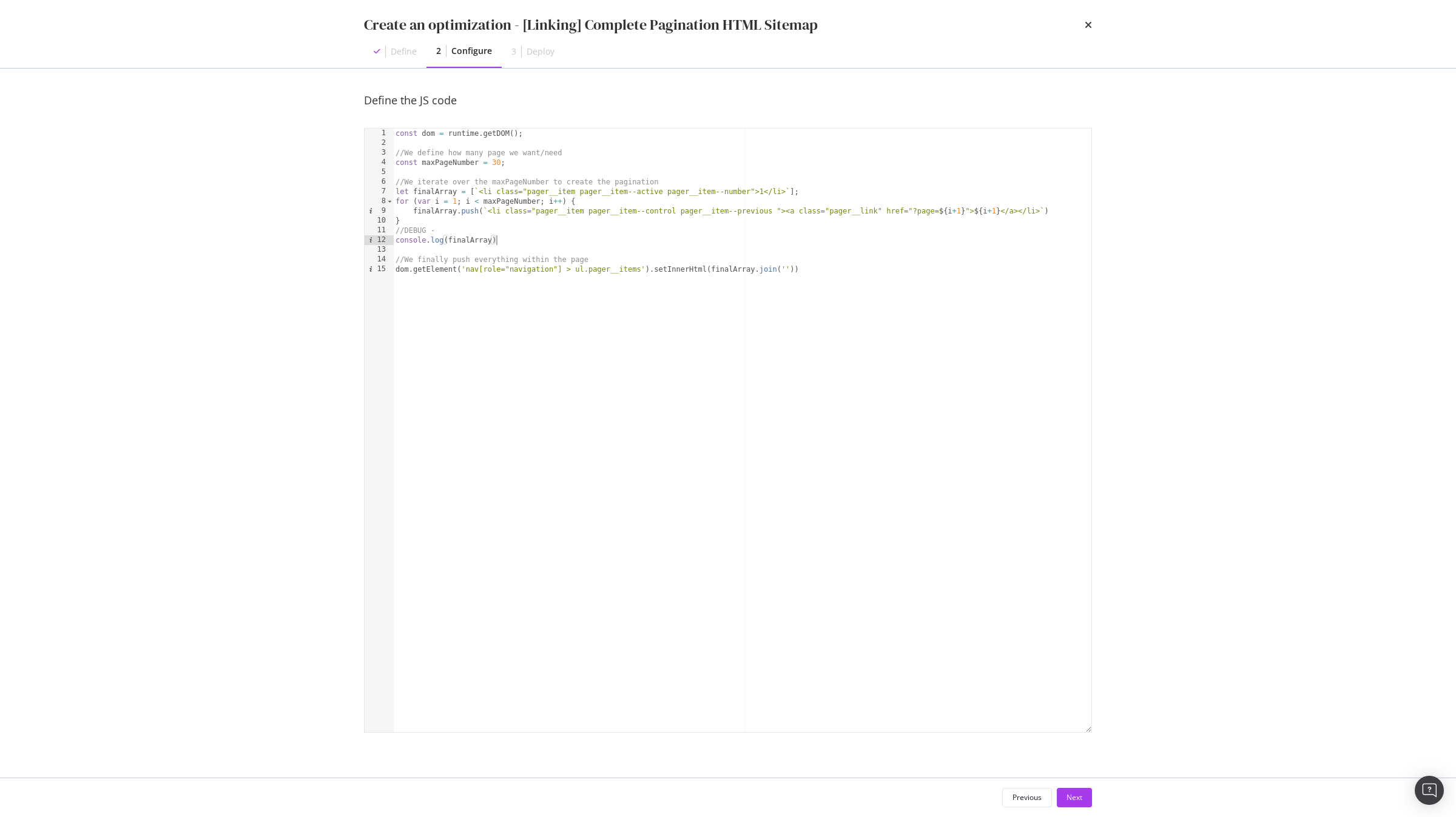
scroll to position [0, 7]
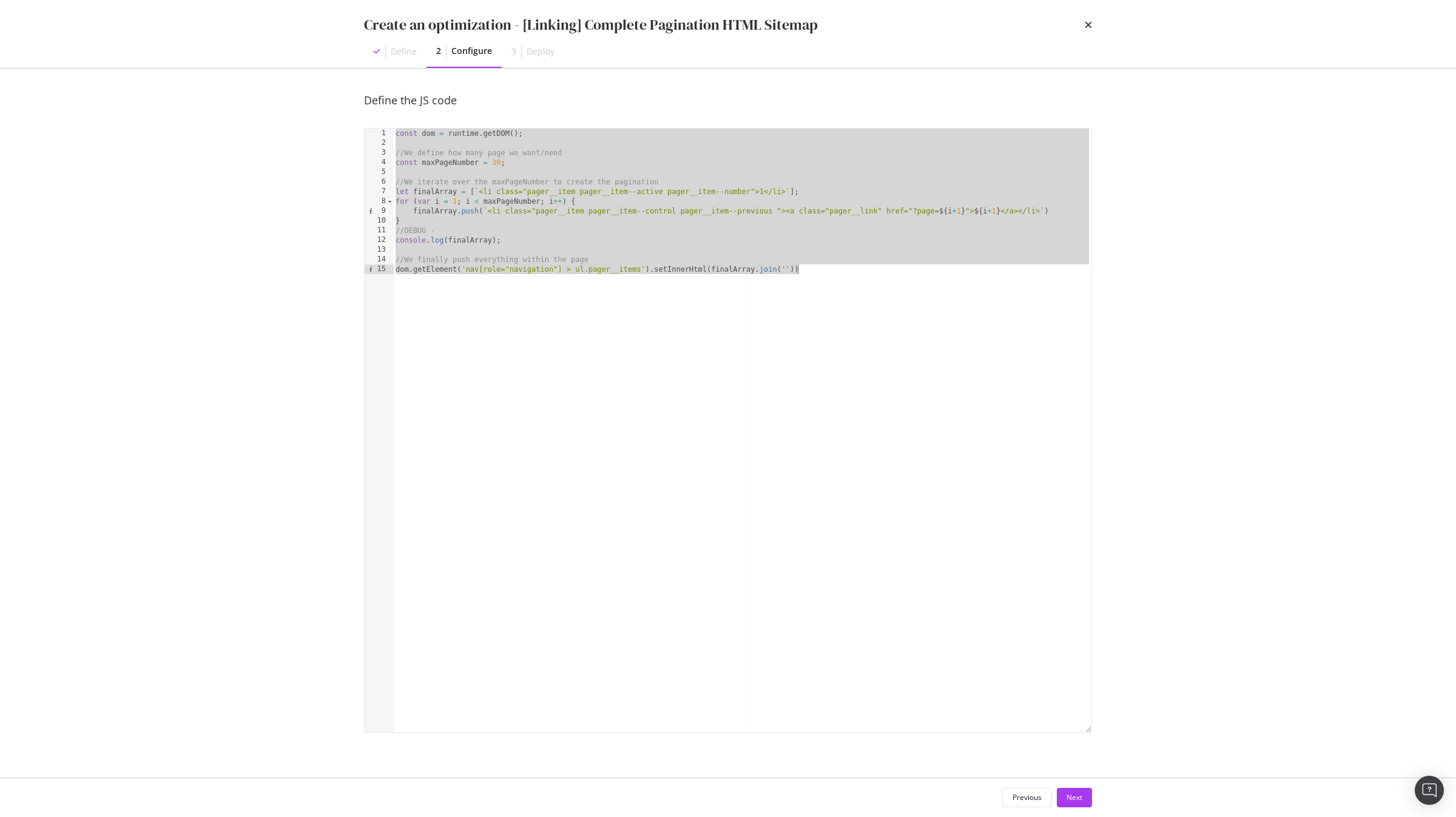
click at [677, 202] on div "const dom = runtime . getDOM ( ) ; //We define how many page we want/need const…" at bounding box center [742, 440] width 698 height 623
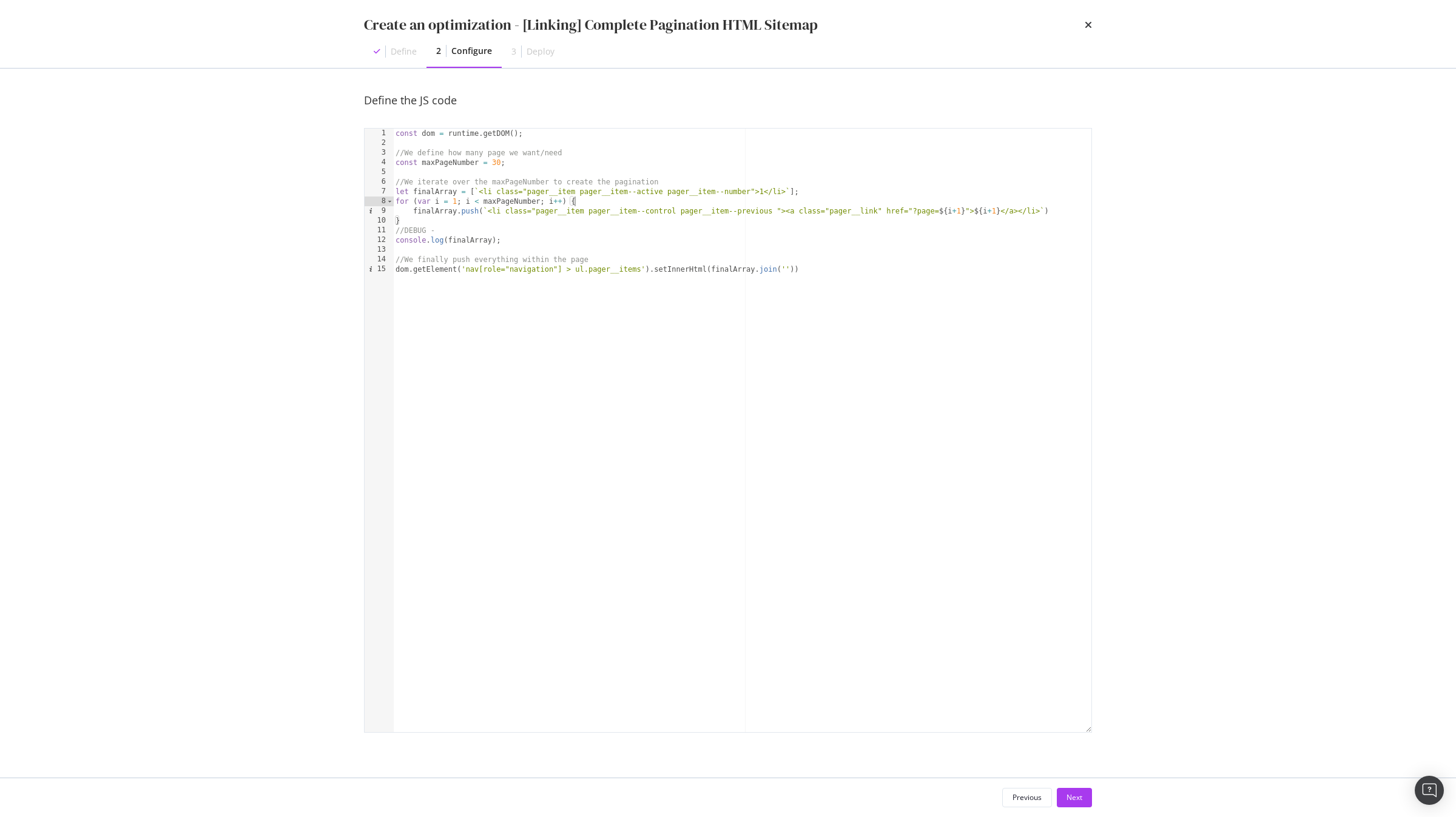
click at [677, 210] on div "const dom = runtime . getDOM ( ) ; //We define how many page we want/need const…" at bounding box center [742, 440] width 698 height 623
click at [776, 213] on div "const dom = runtime . getDOM ( ) ; //We define how many page we want/need const…" at bounding box center [742, 440] width 698 height 623
click at [772, 224] on div "const dom = runtime . getDOM ( ) ; //We define how many page we want/need const…" at bounding box center [742, 440] width 698 height 623
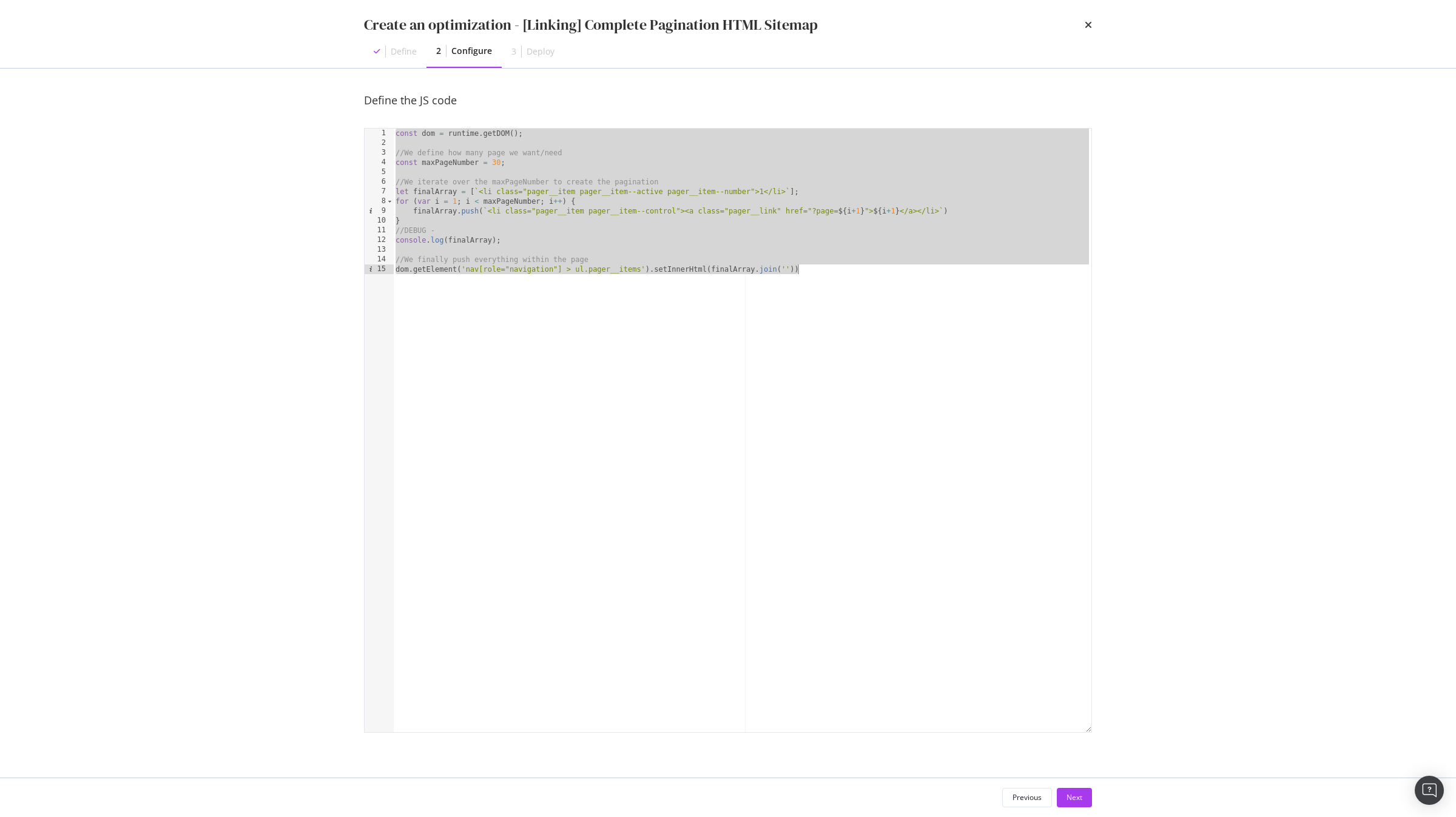
click at [514, 164] on div "const dom = runtime . getDOM ( ) ; //We define how many page we want/need const…" at bounding box center [742, 440] width 698 height 623
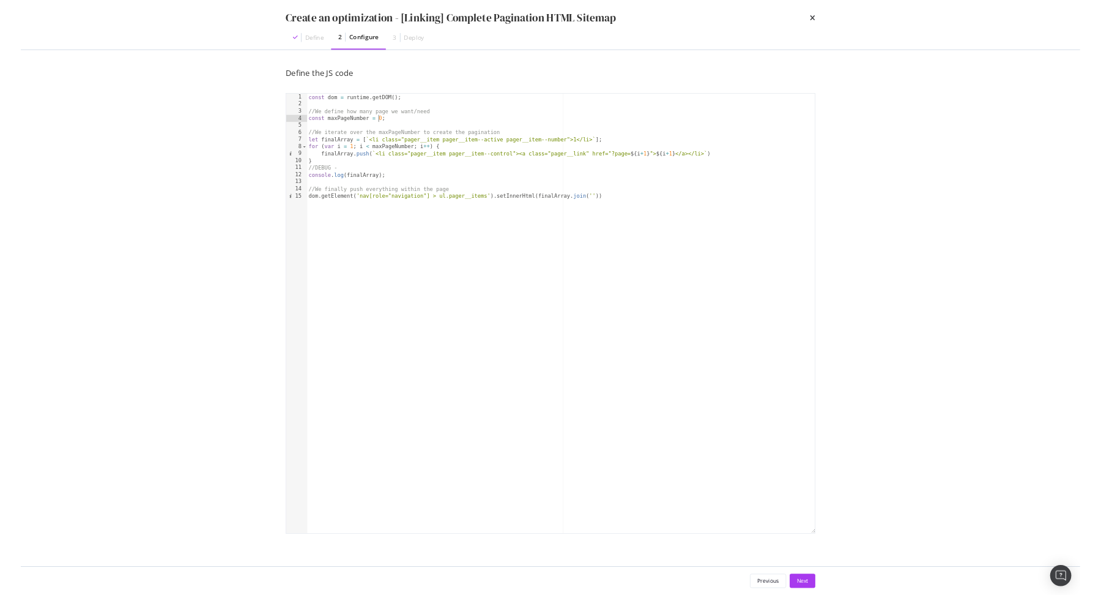
scroll to position [0, 8]
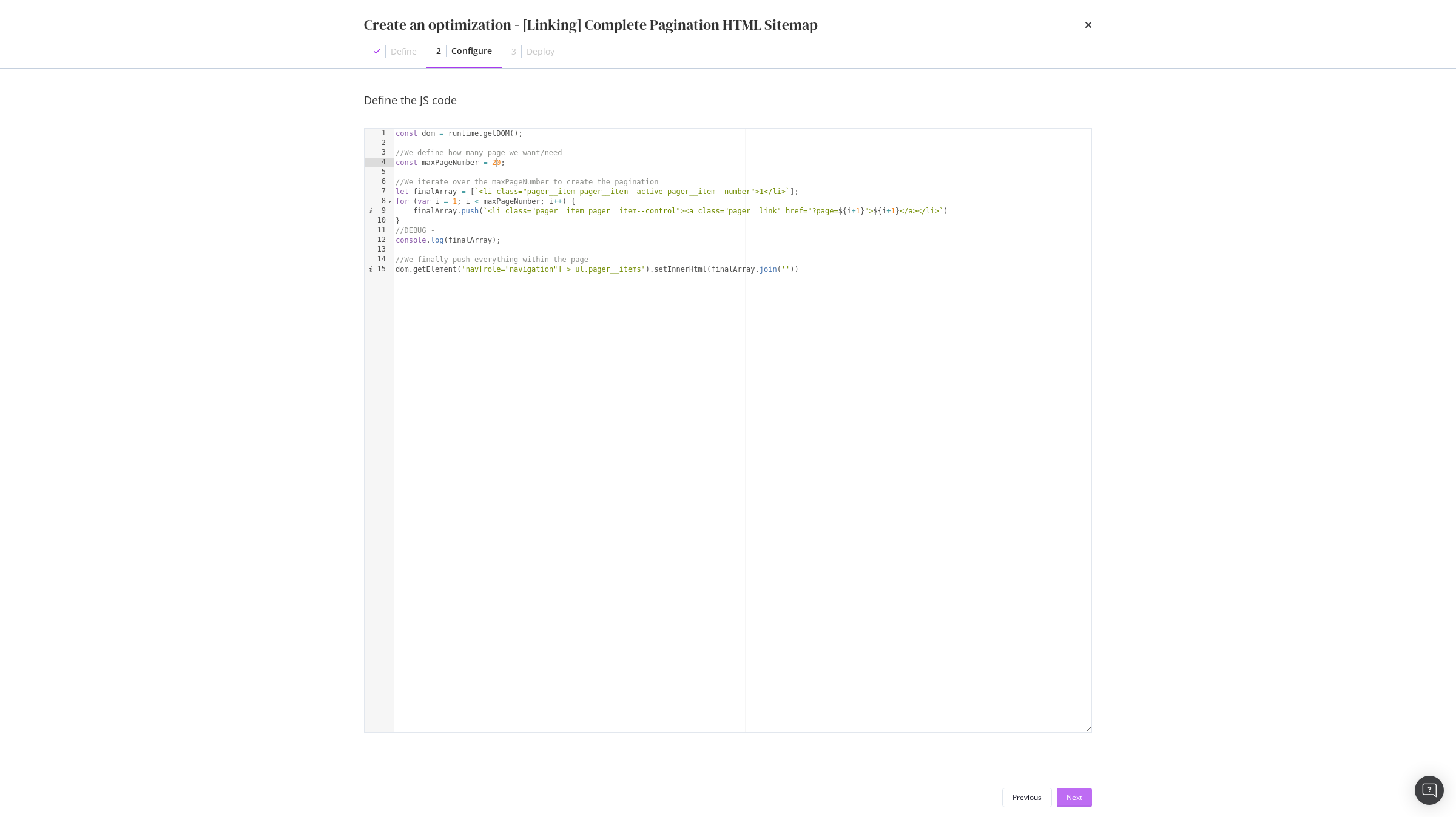
type textarea "const maxPageNumber = 20;"
click at [1073, 589] on div "Next" at bounding box center [1075, 797] width 16 height 10
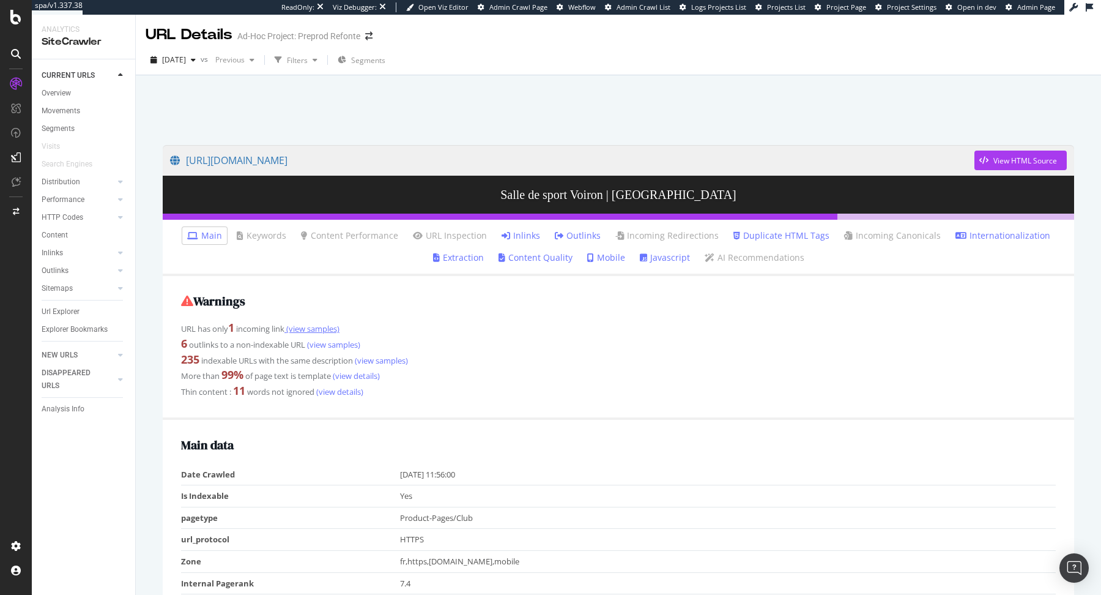
click at [326, 327] on link "(view samples)" at bounding box center [312, 328] width 55 height 11
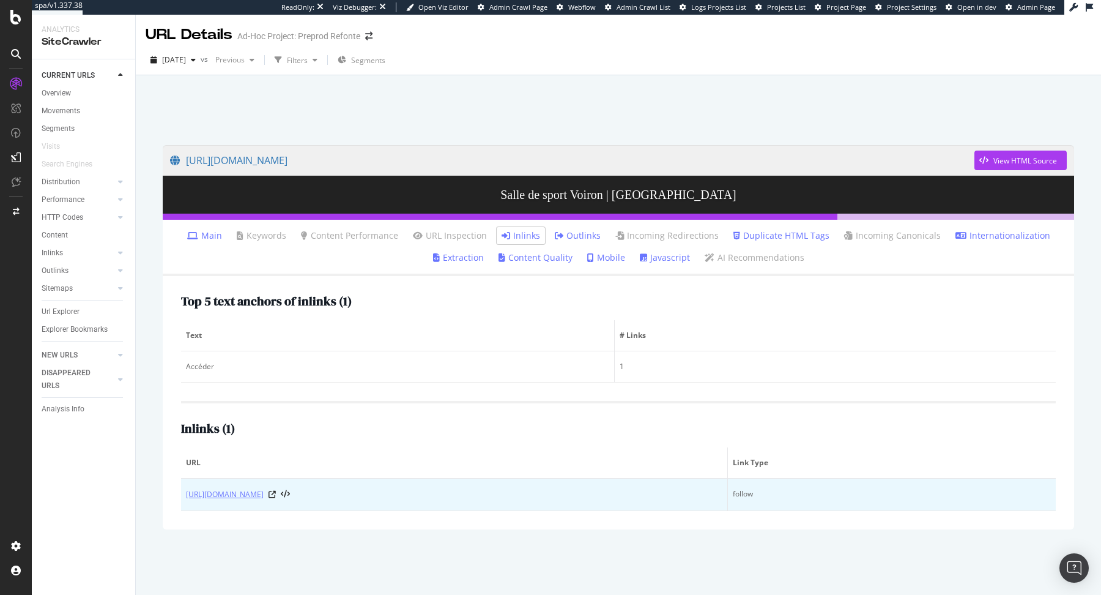
click at [264, 499] on link "https://sitev2-prod.fitnesspark.fr/plan-de-site/?page=18" at bounding box center [225, 494] width 78 height 12
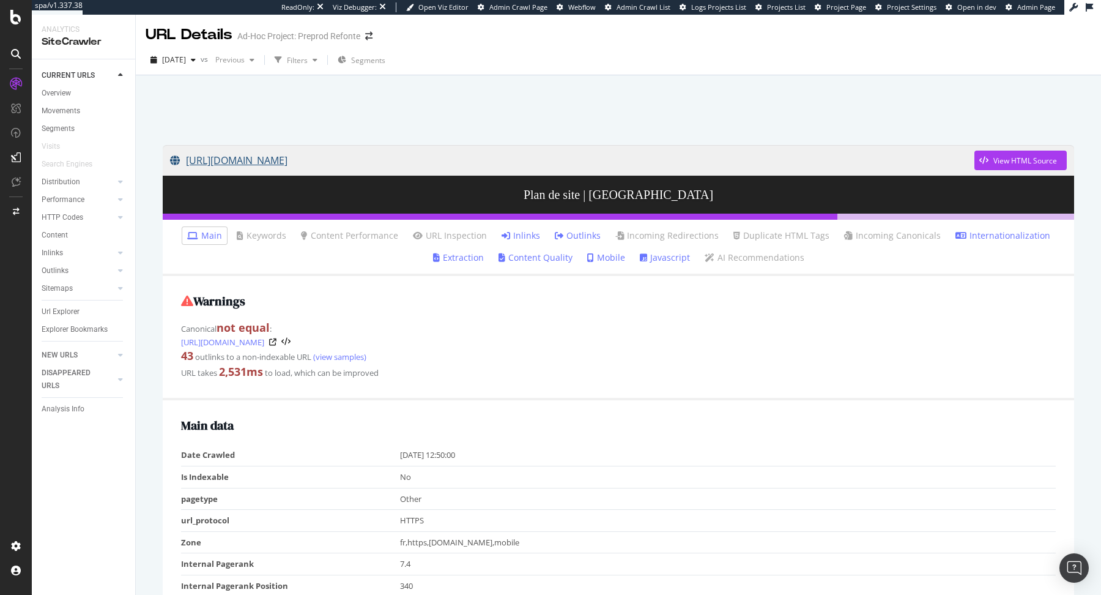
click at [346, 166] on link "https://sitev2-prod.fitnesspark.fr/plan-de-site/?page=18" at bounding box center [572, 160] width 805 height 31
